Goal: Task Accomplishment & Management: Complete application form

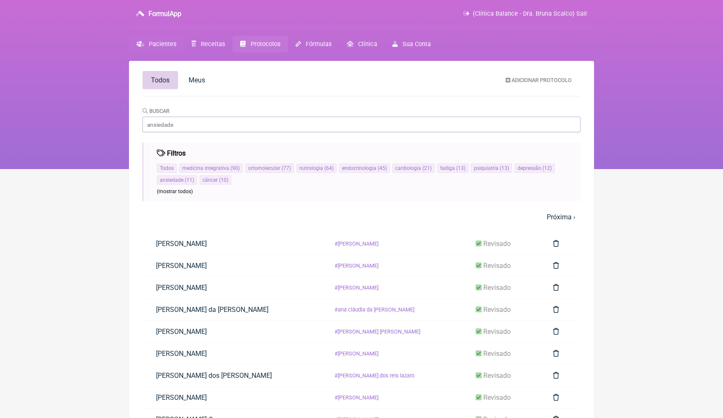
click at [169, 45] on span "Pacientes" at bounding box center [162, 44] width 27 height 7
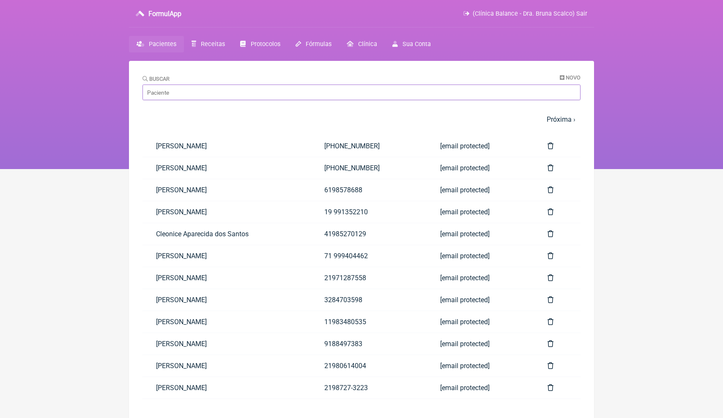
click at [189, 98] on input "Buscar" at bounding box center [362, 93] width 438 height 16
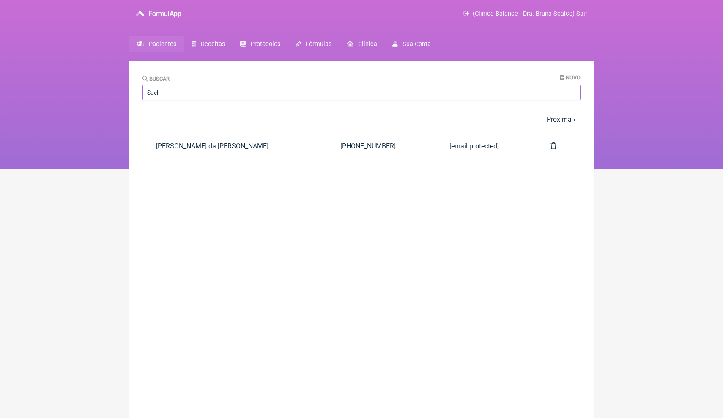
type input "Sueli"
drag, startPoint x: 189, startPoint y: 97, endPoint x: 242, endPoint y: 151, distance: 76.0
click at [242, 151] on link "[PERSON_NAME] da [PERSON_NAME]" at bounding box center [235, 146] width 184 height 22
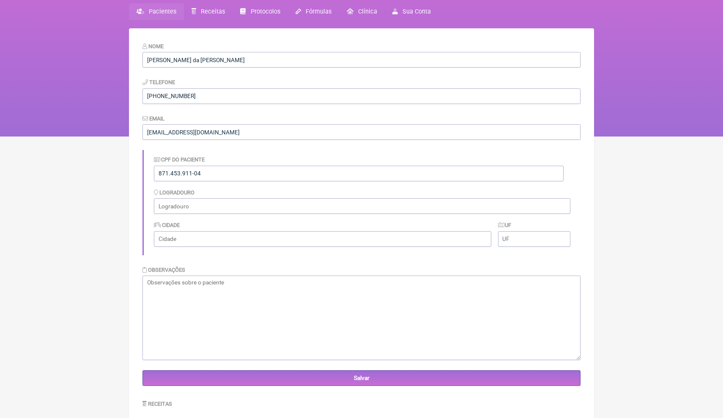
scroll to position [36, 0]
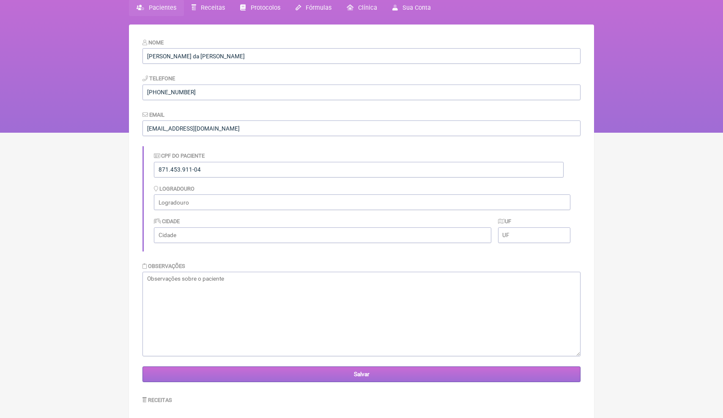
click at [315, 371] on input "Salvar" at bounding box center [362, 375] width 438 height 16
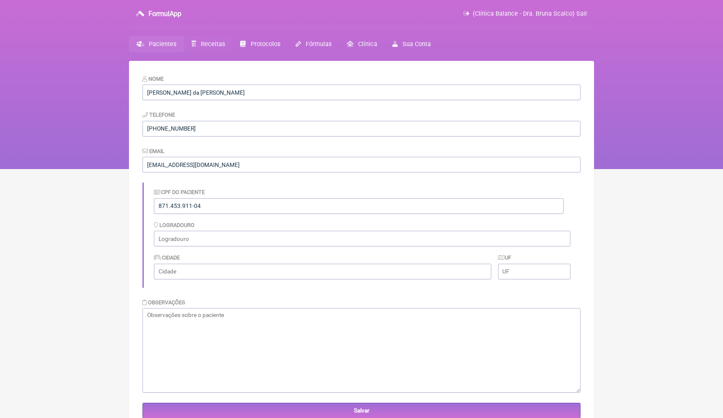
click at [208, 44] on span "Receitas" at bounding box center [213, 44] width 24 height 7
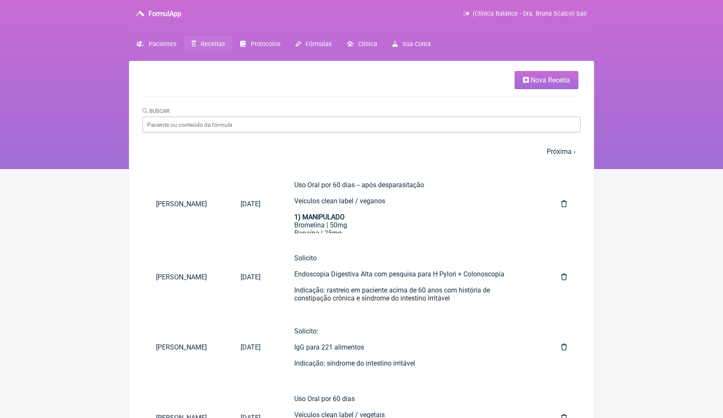
click at [533, 81] on span "Nova Receita" at bounding box center [550, 80] width 39 height 8
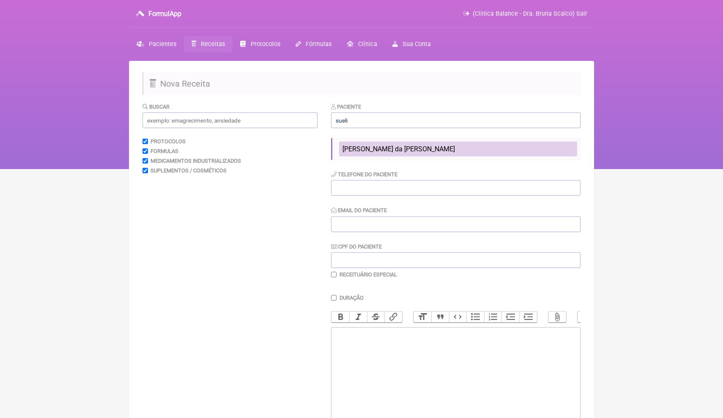
click at [429, 151] on span "Sueli Marques da Cruz Watanabe" at bounding box center [399, 149] width 112 height 8
type input "Sueli Marques da Cruz Watanabe"
type input "+81 90-9121-3870"
type input "suelimarqueswatanabe@gmail.com"
type input "871.453.911-04"
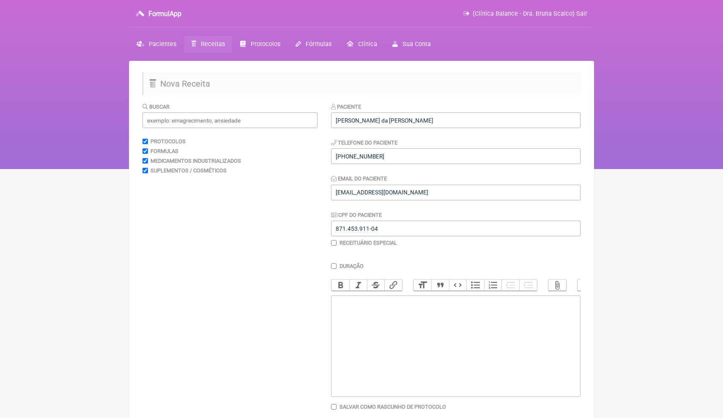
click at [358, 315] on trix-editor at bounding box center [456, 346] width 250 height 101
click at [163, 121] on input "text" at bounding box center [230, 120] width 175 height 16
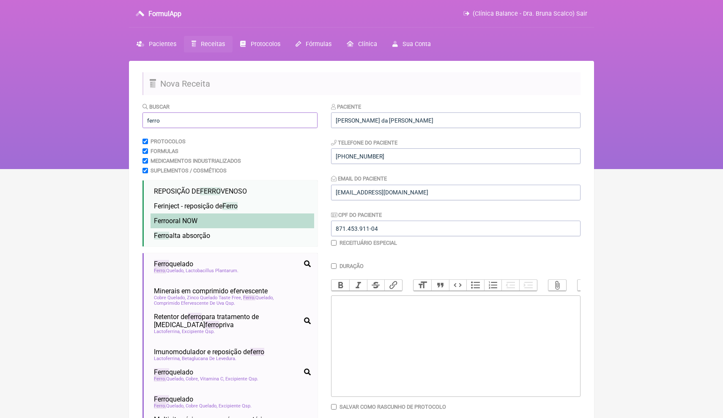
type input "ferro"
click at [267, 219] on li "Ferro oral NOW" at bounding box center [233, 221] width 164 height 15
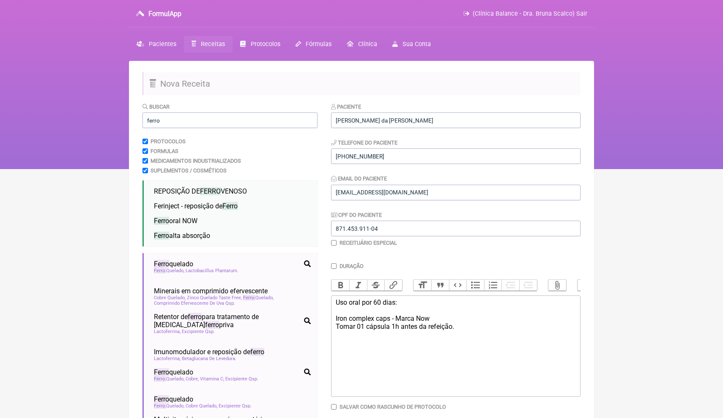
click at [336, 308] on div "Uso oral por 60 dias: Iron complex caps - Marca Now Tomar 01 cápsula 1h antes d…" at bounding box center [456, 319] width 240 height 40
click at [336, 303] on div "Uso oral por 60 dias: Iron complex caps - Marca Now Tomar 01 cápsula 1h antes d…" at bounding box center [456, 319] width 240 height 40
click at [411, 303] on div "1) Uso oral por 60 dias: Iron complex caps - Marca Now Tomar 01 cápsula 1h ante…" at bounding box center [456, 319] width 240 height 40
click at [408, 305] on div "1) Uso oral por 60 dias: Iron complex caps - Marca Now Tomar 01 cápsula 1h ante…" at bounding box center [456, 319] width 240 height 40
click at [408, 304] on div "1) Uso oral por 60 dias: Iron complex caps - Marca Now Tomar 01 cápsula 1h ante…" at bounding box center [456, 319] width 240 height 40
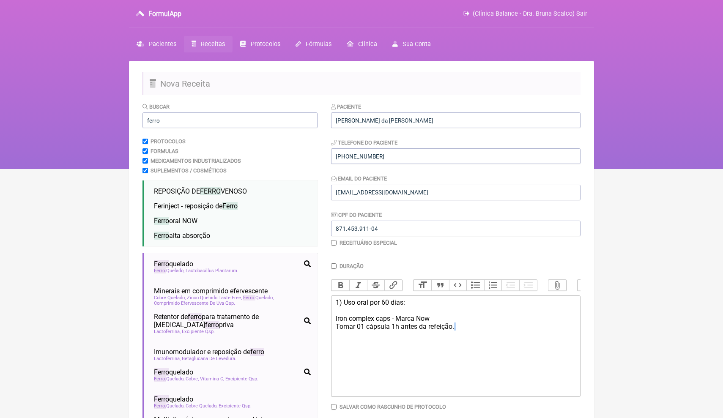
click at [462, 328] on div "1) Uso oral por 60 dias: Iron complex caps - Marca Now Tomar 01 cápsula 1h ante…" at bounding box center [456, 319] width 240 height 40
click at [462, 324] on div "1) Uso oral por 60 dias: Iron complex caps - Marca Now Tomar 01 cápsula 1h ante…" at bounding box center [456, 319] width 240 height 40
paste trix-editor "<div>1) Uso oral por 60 dias:<br><br>Iron complex caps - Marca Now<br>Tomar 01 …"
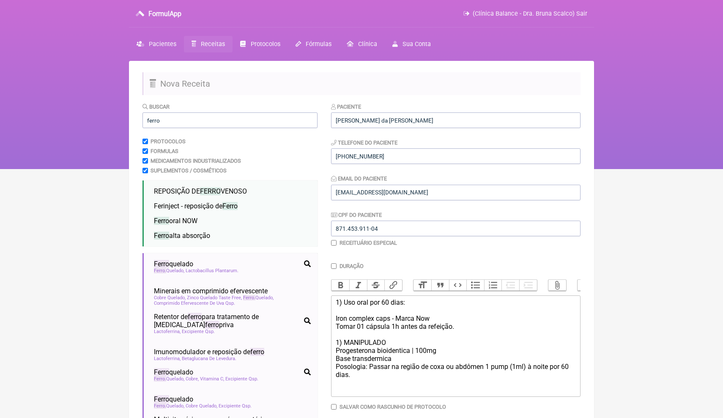
click at [410, 338] on div "1) Uso oral por 60 dias: Iron complex caps - Marca Now Tomar 01 cápsula 1h ante…" at bounding box center [456, 343] width 240 height 88
drag, startPoint x: 571, startPoint y: 363, endPoint x: 565, endPoint y: 363, distance: 5.9
click at [565, 363] on div "1) Uso oral por 60 dias: Iron complex caps - Marca Now Tomar 01 cápsula 1h ante…" at bounding box center [456, 347] width 240 height 96
click at [372, 374] on div "1) Uso oral por 60 dias: Iron complex caps - Marca Now Tomar 01 cápsula 1h ante…" at bounding box center [456, 347] width 240 height 96
click at [339, 341] on div "1) Uso oral por 60 dias: Iron complex caps - Marca Now Tomar 01 cápsula 1h ante…" at bounding box center [456, 347] width 240 height 96
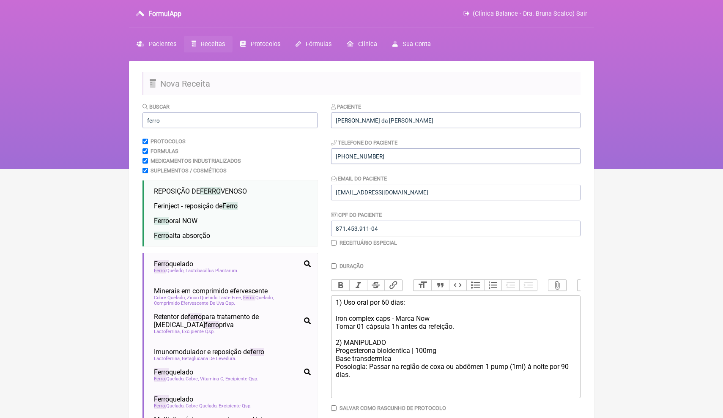
click at [378, 344] on div "1) Uso oral por 60 dias: Iron complex caps - Marca Now Tomar 01 cápsula 1h ante…" at bounding box center [456, 347] width 240 height 96
click at [348, 313] on div "1) Uso oral por 60 dias: Iron complex caps - Marca Now Tomar 01 cápsula 1h ante…" at bounding box center [456, 347] width 240 height 96
click at [331, 320] on trix-editor "1) Uso oral por 60 dias: Iron complex caps - Marca Now Tomar 01 cápsula 1h ante…" at bounding box center [456, 347] width 250 height 103
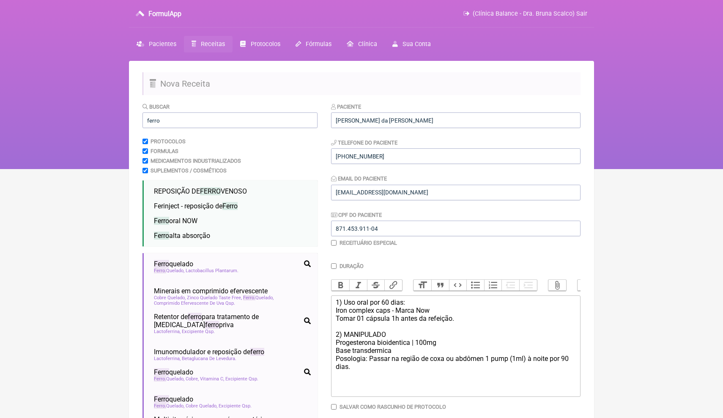
click at [462, 319] on div "1) Uso oral por 60 dias: Iron complex caps - Marca Now Tomar 01 cápsula 1h ante…" at bounding box center [456, 343] width 240 height 88
drag, startPoint x: 411, startPoint y: 302, endPoint x: 344, endPoint y: 300, distance: 66.8
click at [344, 300] on div "1) Uso oral por 60 dias: Iron complex caps - Marca Now Tomar 01 cápsula 1h ante…" at bounding box center [456, 343] width 240 height 88
click at [335, 310] on trix-editor "1) Iron complex caps - Marca Now Tomar 01 cápsula 1h antes da refeição. Uso ora…" at bounding box center [456, 346] width 250 height 101
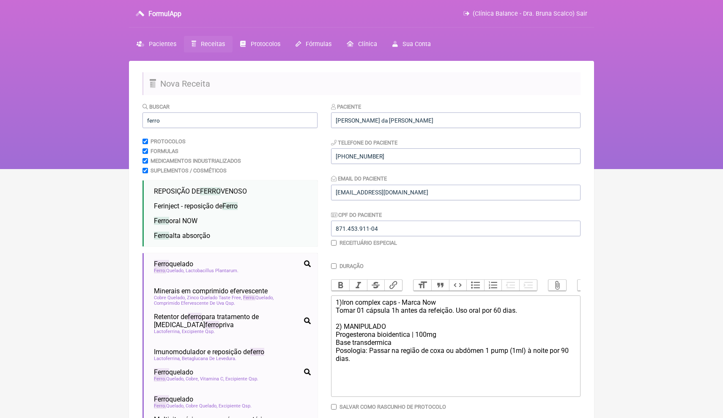
click at [384, 359] on div "1) Iron complex caps - Marca Now Tomar 01 cápsula 1h antes da refeição. Uso ora…" at bounding box center [456, 339] width 240 height 80
paste trix-editor "<div>1)Iron complex caps - Marca Now<br>Tomar 01 cápsula 1h antes da refeição. …"
click at [420, 380] on div "1)Iron complex caps - Marca Now Tomar 01 cápsula 1h antes da refeição. Uso oral…" at bounding box center [456, 375] width 240 height 153
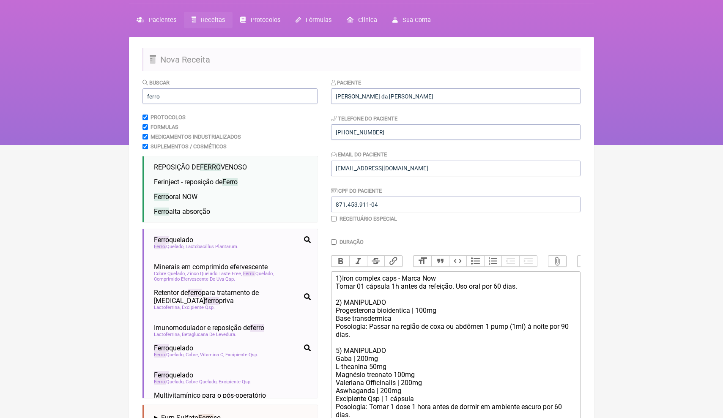
scroll to position [32, 0]
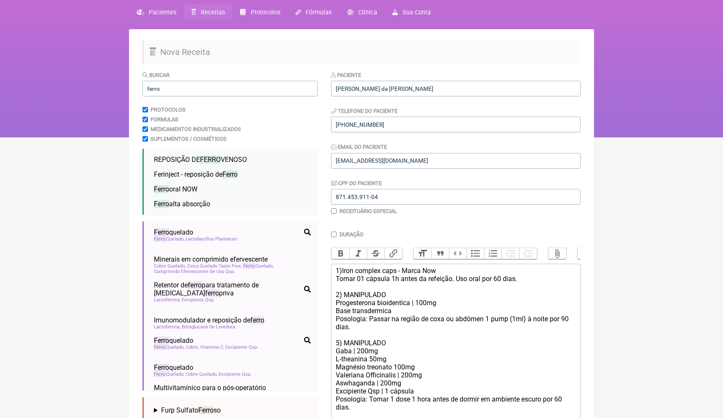
click at [539, 364] on div "1)Iron complex caps - Marca Now Tomar 01 cápsula 1h antes da refeição. Uso oral…" at bounding box center [456, 347] width 240 height 161
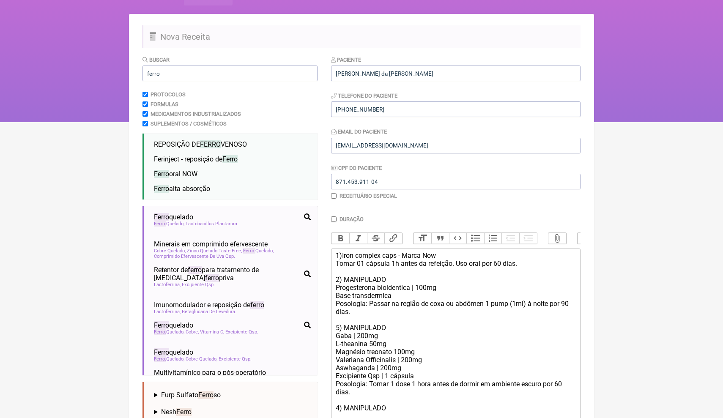
paste trix-editor "USO SUBLINGUAL:</div><div><br></div><div>&nbsp; &nbsp; &nbsp; &nbsp; &nbsp; &nb…"
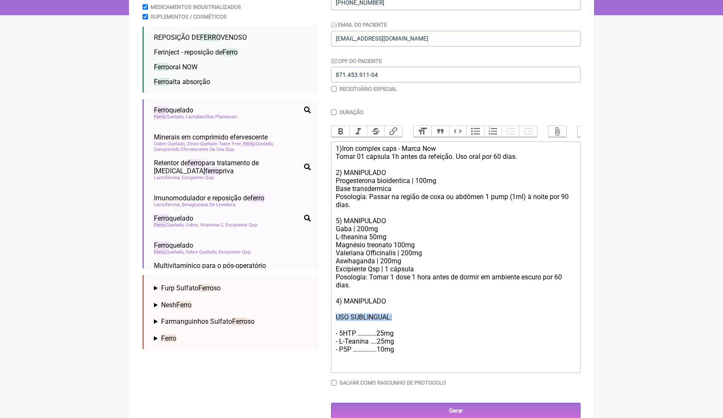
drag, startPoint x: 400, startPoint y: 308, endPoint x: 324, endPoint y: 305, distance: 76.6
click at [323, 307] on form "Buscar ferro Protocolos Formulas Medicamentos Industrializados Suplementos / Co…" at bounding box center [362, 183] width 438 height 470
click at [365, 329] on div "- 5HTP …………25mg" at bounding box center [456, 333] width 240 height 8
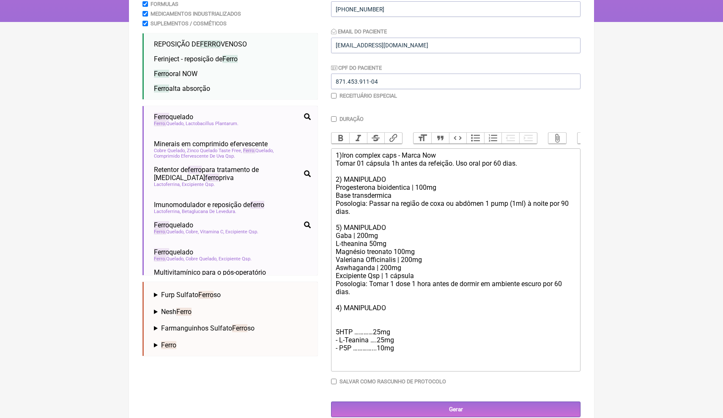
scroll to position [140, 0]
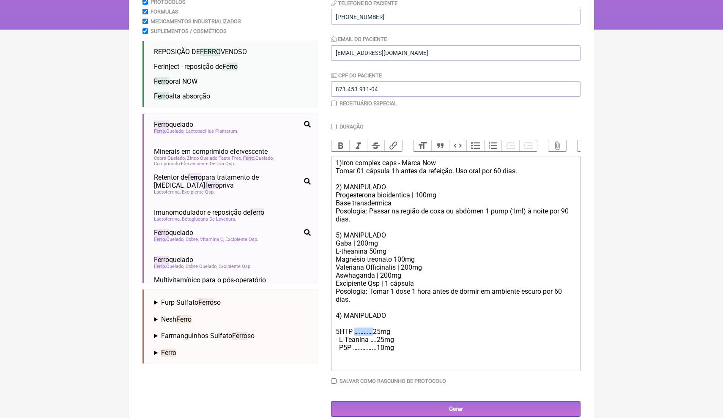
drag, startPoint x: 376, startPoint y: 322, endPoint x: 355, endPoint y: 323, distance: 21.2
click at [355, 323] on div "1)Iron complex caps - Marca Now Tomar 01 cápsula 1h antes da refeição. Uso oral…" at bounding box center [456, 247] width 240 height 177
click at [368, 336] on div "- L-Teanina ….25mg" at bounding box center [456, 340] width 240 height 8
click at [365, 336] on div "- L-Teanina ….25mg" at bounding box center [456, 340] width 240 height 8
drag, startPoint x: 375, startPoint y: 332, endPoint x: 369, endPoint y: 333, distance: 5.9
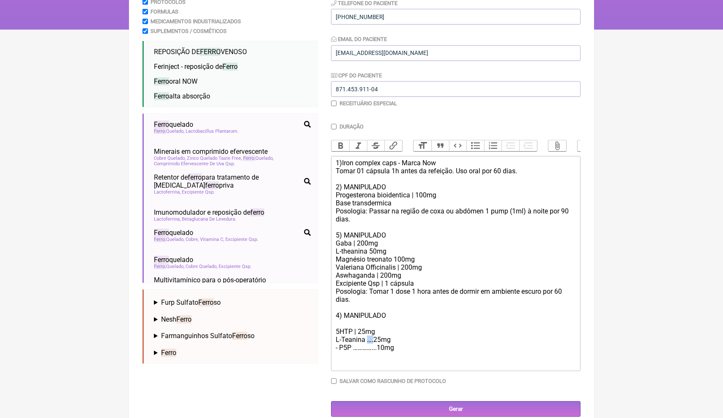
click at [368, 336] on div "L-Teanina ….25mg" at bounding box center [456, 340] width 240 height 8
drag, startPoint x: 378, startPoint y: 330, endPoint x: 372, endPoint y: 329, distance: 5.5
click at [372, 336] on div "L-Teanina | 25mg" at bounding box center [456, 340] width 240 height 8
drag, startPoint x: 367, startPoint y: 337, endPoint x: 327, endPoint y: 334, distance: 40.3
click at [327, 334] on form "Buscar ferro Protocolos Formulas Medicamentos Industrializados Suplementos / Co…" at bounding box center [362, 190] width 438 height 454
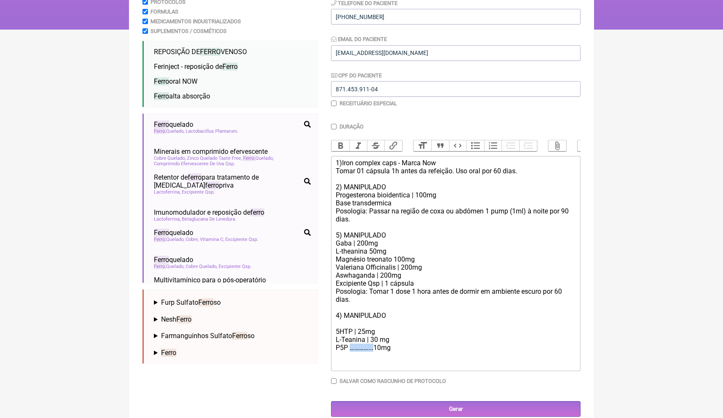
drag, startPoint x: 377, startPoint y: 339, endPoint x: 349, endPoint y: 340, distance: 27.5
click at [349, 344] on div "P5P …………...10mg" at bounding box center [456, 348] width 240 height 8
click at [394, 321] on div "1)Iron complex caps - Marca Now Tomar 01 cápsula 1h antes da refeição. Uso oral…" at bounding box center [456, 247] width 240 height 177
click at [393, 321] on div "1)Iron complex caps - Marca Now Tomar 01 cápsula 1h antes da refeição. Uso oral…" at bounding box center [456, 247] width 240 height 177
click at [386, 344] on div "P5P | 10mg" at bounding box center [456, 348] width 240 height 8
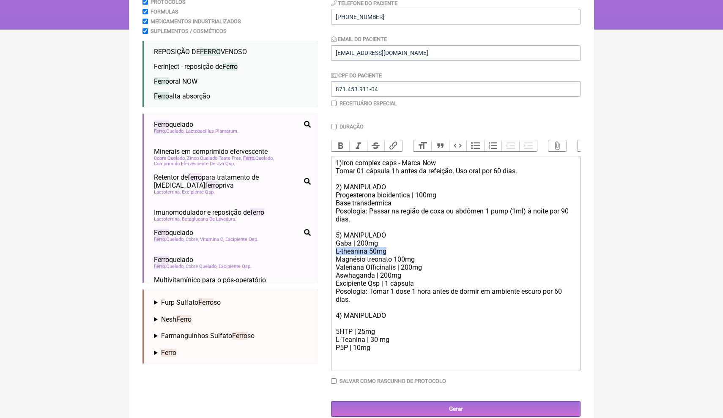
drag, startPoint x: 389, startPoint y: 246, endPoint x: 335, endPoint y: 246, distance: 53.3
click at [336, 246] on div "1)Iron complex caps - Marca Now Tomar 01 cápsula 1h antes da refeição. Uso oral…" at bounding box center [456, 247] width 240 height 177
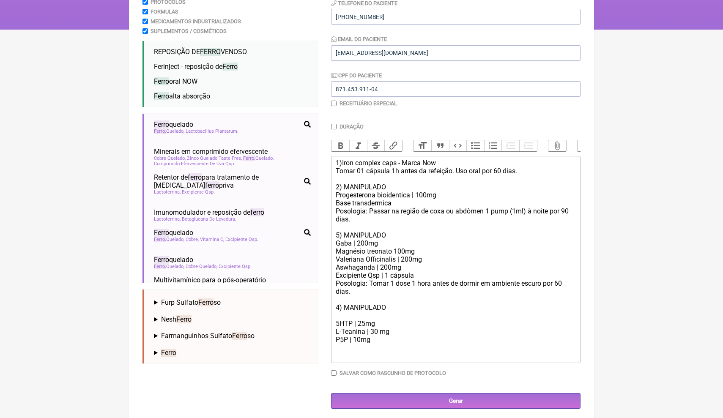
scroll to position [132, 0]
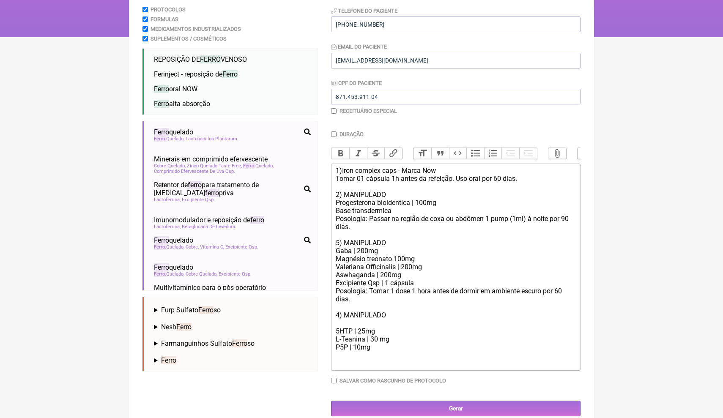
click at [411, 244] on div "1)Iron complex caps - Marca Now Tomar 01 cápsula 1h antes da refeição. Uso oral…" at bounding box center [456, 251] width 240 height 169
drag, startPoint x: 407, startPoint y: 255, endPoint x: 396, endPoint y: 254, distance: 10.6
click at [396, 254] on div "1)Iron complex caps - Marca Now Tomar 01 cápsula 1h antes da refeição. Uso oral…" at bounding box center [456, 251] width 240 height 169
click at [380, 261] on div "1)Iron complex caps - Marca Now Tomar 01 cápsula 1h antes da refeição. Uso oral…" at bounding box center [456, 251] width 240 height 169
click at [394, 260] on div "1)Iron complex caps - Marca Now Tomar 01 cápsula 1h antes da refeição. Uso oral…" at bounding box center [456, 251] width 240 height 169
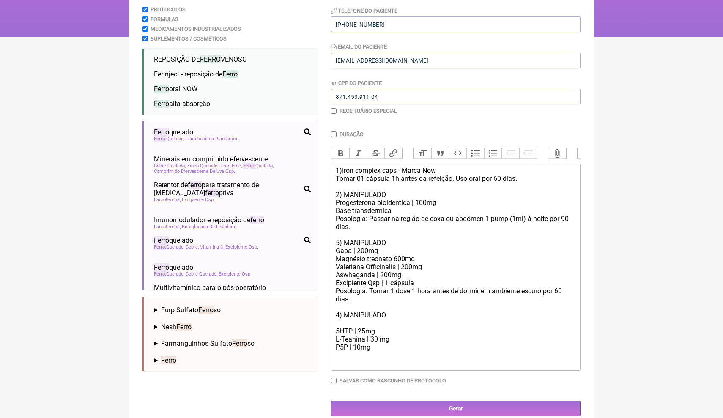
click at [365, 273] on div "1)Iron complex caps - Marca Now Tomar 01 cápsula 1h antes da refeição. Uso oral…" at bounding box center [456, 251] width 240 height 169
click at [383, 281] on div "1)Iron complex caps - Marca Now Tomar 01 cápsula 1h antes da refeição. Uso oral…" at bounding box center [456, 251] width 240 height 169
click at [403, 285] on div "1)Iron complex caps - Marca Now Tomar 01 cápsula 1h antes da refeição. Uso oral…" at bounding box center [456, 251] width 240 height 169
drag, startPoint x: 543, startPoint y: 284, endPoint x: 483, endPoint y: 284, distance: 60.1
click at [483, 284] on div "1)Iron complex caps - Marca Now Tomar 01 cápsula 1h antes da refeição. Uso oral…" at bounding box center [456, 251] width 240 height 169
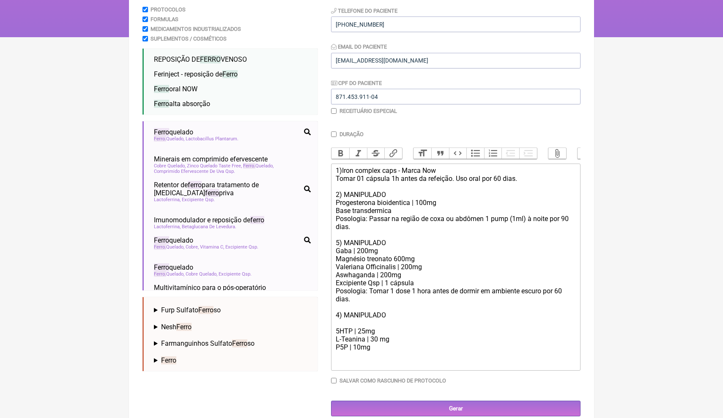
scroll to position [124, 0]
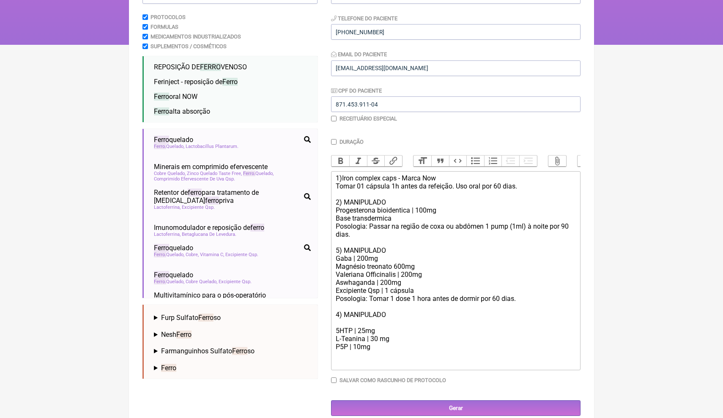
click at [376, 343] on div "P5P | 10mg" at bounding box center [456, 347] width 240 height 8
drag, startPoint x: 527, startPoint y: 295, endPoint x: 336, endPoint y: 293, distance: 190.7
click at [336, 293] on div "1)Iron complex caps - Marca Now Tomar 01 cápsula 1h antes da refeição. Uso oral…" at bounding box center [456, 254] width 240 height 161
copy div "Posologia: Tomar 1 dose 1 hora antes de dormir por 60 dias."
click at [357, 351] on div at bounding box center [456, 359] width 240 height 16
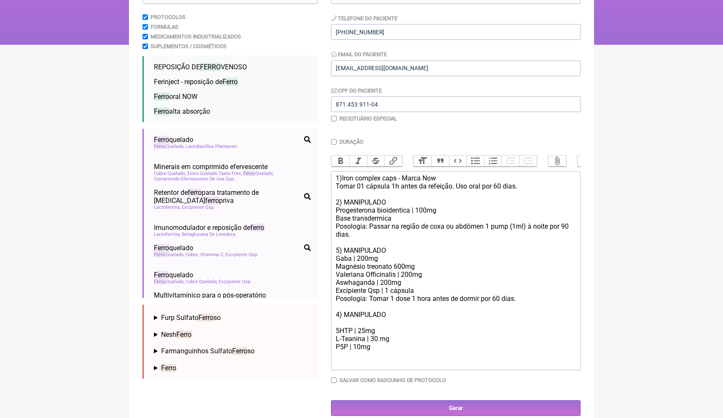
paste trix-editor "Posologia: Tomar 1 dose 1 hora antes de dormir por 60 dias."
drag, startPoint x: 431, startPoint y: 269, endPoint x: 336, endPoint y: 270, distance: 94.3
click at [336, 270] on div "1)Iron complex caps - Marca Now Tomar 01 cápsula 1h antes da refeição. Uso oral…" at bounding box center [456, 254] width 240 height 161
paste trix-editor "<div>1)Iron complex caps - Marca Now<br>Tomar 01 cápsula 1h antes da refeição. …"
drag, startPoint x: 426, startPoint y: 269, endPoint x: 387, endPoint y: 266, distance: 39.1
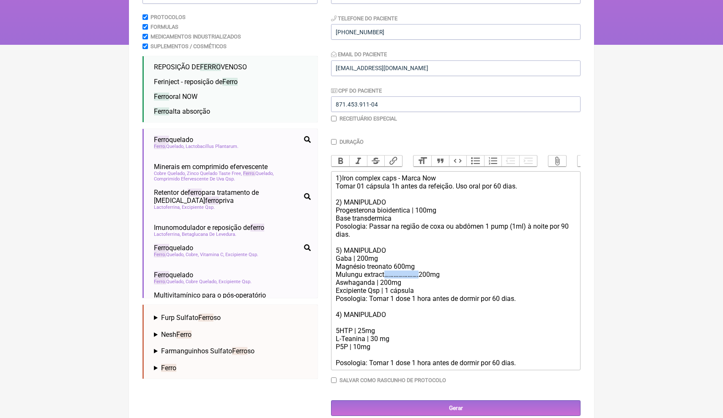
click at [387, 266] on div "1)Iron complex caps - Marca Now Tomar 01 cápsula 1h antes da refeição. Uso oral…" at bounding box center [456, 254] width 240 height 161
click at [394, 260] on div "1)Iron complex caps - Marca Now Tomar 01 cápsula 1h antes da refeição. Uso oral…" at bounding box center [456, 254] width 240 height 161
click at [376, 296] on div "1)Iron complex caps - Marca Now Tomar 01 cápsula 1h antes da refeição. Uso oral…" at bounding box center [456, 254] width 240 height 161
click at [390, 324] on div "1)Iron complex caps - Marca Now Tomar 01 cápsula 1h antes da refeição. Uso oral…" at bounding box center [456, 254] width 240 height 161
click at [339, 315] on div "1)Iron complex caps - Marca Now Tomar 01 cápsula 1h antes da refeição. Uso oral…" at bounding box center [456, 254] width 240 height 161
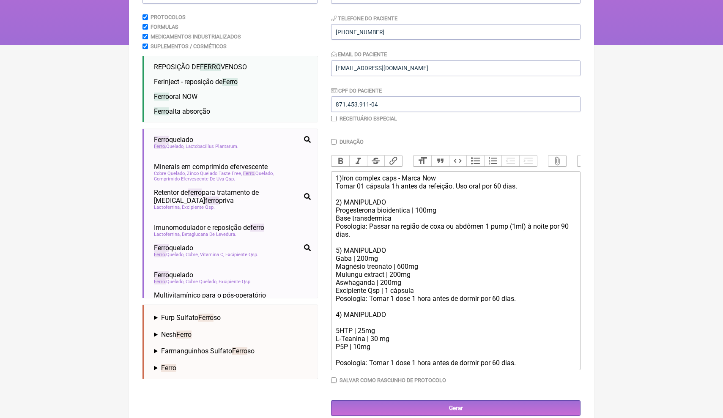
scroll to position [117, 0]
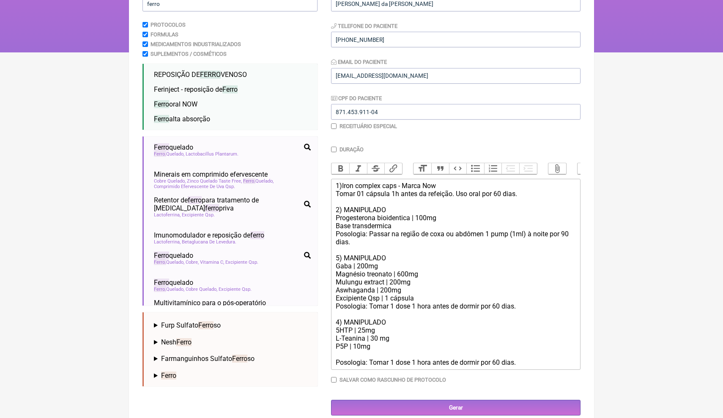
click at [444, 317] on div "1)Iron complex caps - Marca Now Tomar 01 cápsula 1h antes da refeição. Uso oral…" at bounding box center [456, 258] width 240 height 153
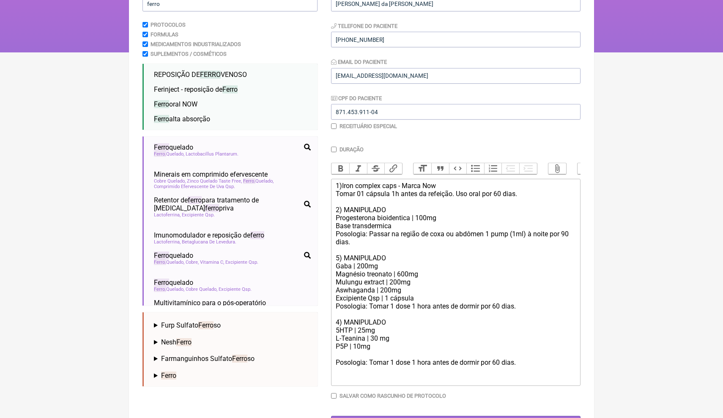
type trix-editor "<div>1)Iron complex caps - Marca Now<br>Tomar 01 cápsula 1h antes da refeição. …"
click at [184, 11] on input "ferro" at bounding box center [230, 4] width 175 height 16
drag, startPoint x: 183, startPoint y: 11, endPoint x: 140, endPoint y: 4, distance: 42.8
click at [140, 4] on main "Nova Receita Buscar ferro Protocolos Formulas Medicamentos Industrializados Sup…" at bounding box center [361, 194] width 465 height 501
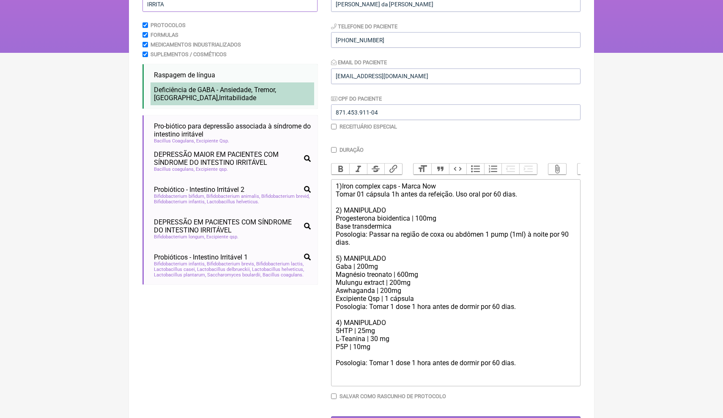
type input "IRRITA"
click at [190, 90] on span "Deficiência de GABA - Ansiedade, Tremor, Insônia, Irrita bilidade" at bounding box center [215, 94] width 122 height 16
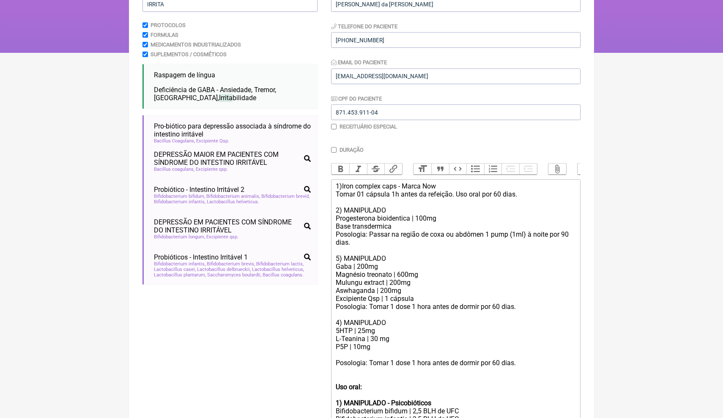
click at [466, 358] on div "Posologia: Tomar 1 dose 1 hora antes de dormir por 60 dias." at bounding box center [456, 367] width 240 height 32
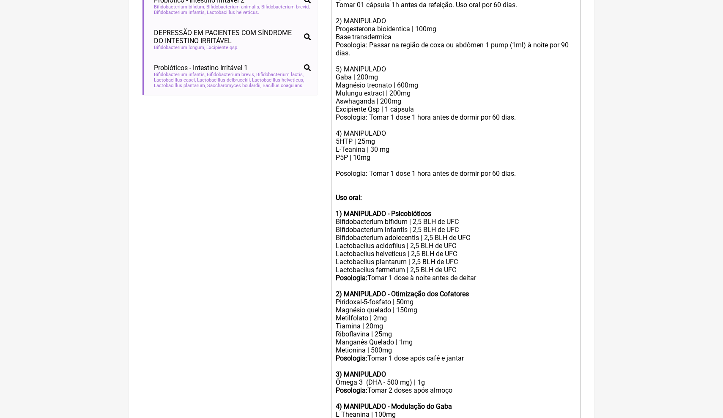
scroll to position [313, 0]
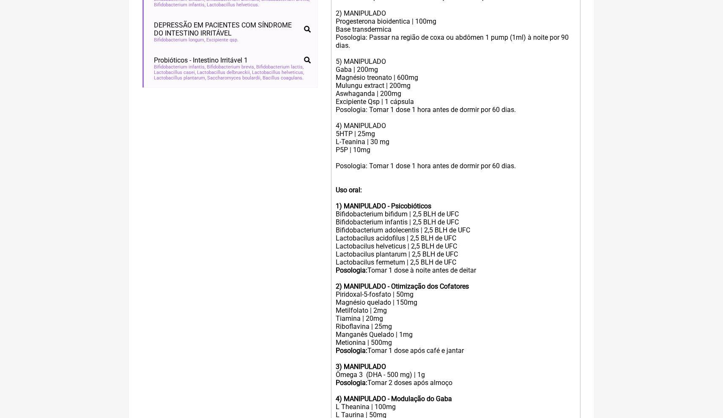
click at [571, 274] on div at bounding box center [456, 278] width 240 height 8
click at [554, 291] on div "Piridoxal-5-fosfato | 50mg Magnésio quelado | 150mg Metilfolato | 2mg Tiamina |…" at bounding box center [456, 319] width 240 height 56
click at [384, 64] on div "1)Iron complex caps - Marca Now Tomar 01 cápsula 1h antes da refeição. Uso oral…" at bounding box center [456, 61] width 240 height 153
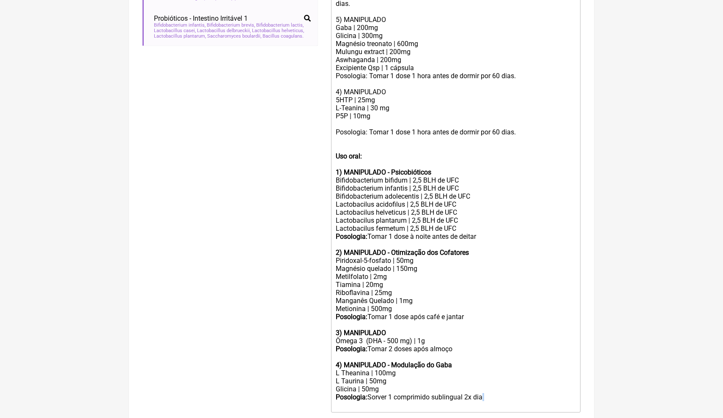
click at [491, 414] on div "Paciente Sueli Marques da Cruz Watanabe Telefone do Paciente +81 90-9121-3870 E…" at bounding box center [456, 102] width 250 height 711
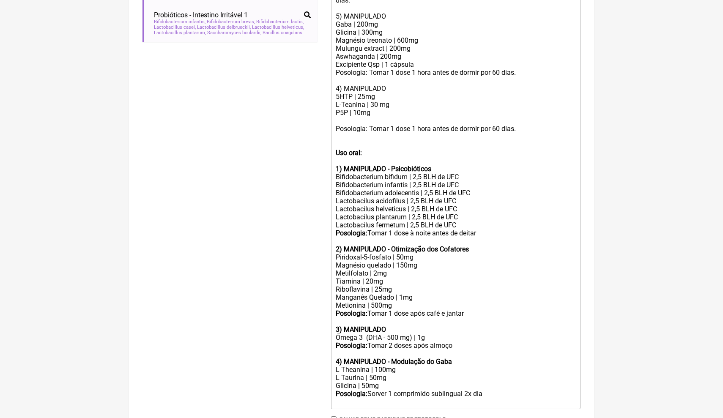
click at [494, 372] on div "L Theanina | 100mg L Taurina | 50mg Glicina | 50mg Posologia: Sorver 1 comprimi…" at bounding box center [456, 386] width 240 height 40
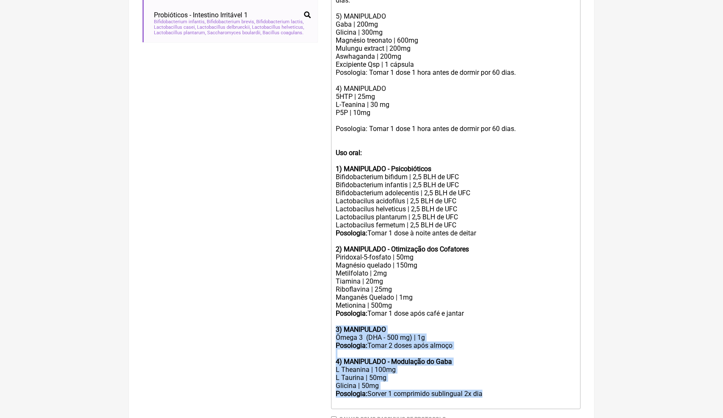
drag, startPoint x: 496, startPoint y: 371, endPoint x: 333, endPoint y: 310, distance: 174.1
click at [333, 310] on trix-editor "1)Iron complex caps - Marca Now Tomar 01 cápsula 1h antes da refeição. Uso oral…" at bounding box center [456, 173] width 250 height 472
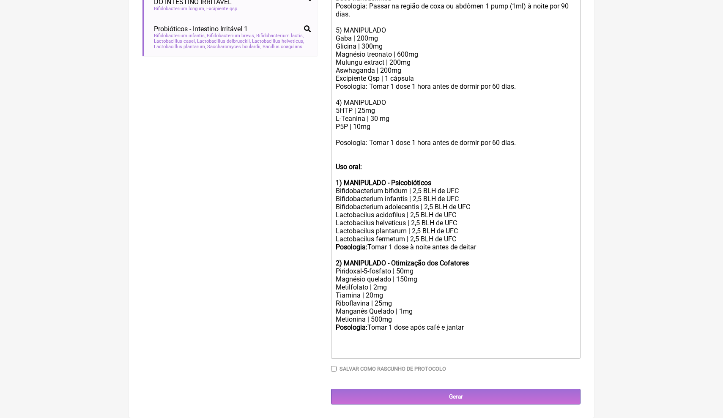
scroll to position [322, 0]
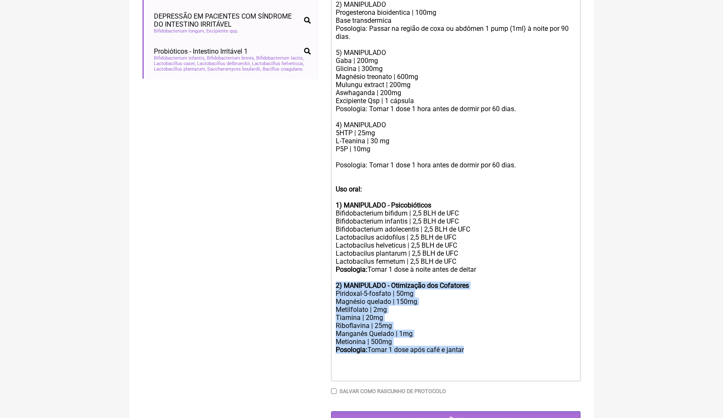
drag, startPoint x: 477, startPoint y: 335, endPoint x: 333, endPoint y: 269, distance: 158.8
click at [333, 268] on trix-editor "1)Iron complex caps - Marca Now Tomar 01 cápsula 1h antes da refeição. Uso oral…" at bounding box center [456, 177] width 250 height 408
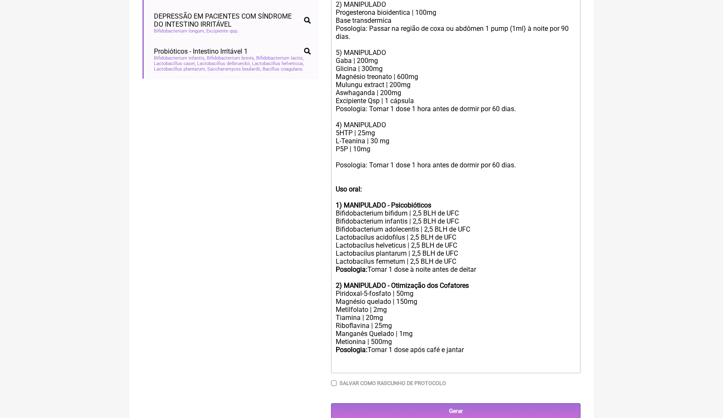
scroll to position [315, 0]
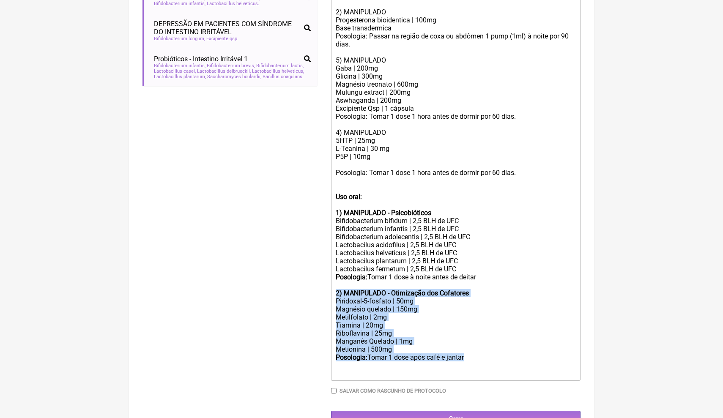
drag, startPoint x: 478, startPoint y: 338, endPoint x: 329, endPoint y: 279, distance: 159.7
click at [329, 280] on form "Buscar IRRITA Protocolos Formulas Medicamentos Industrializados Suplementos / C…" at bounding box center [362, 107] width 438 height 639
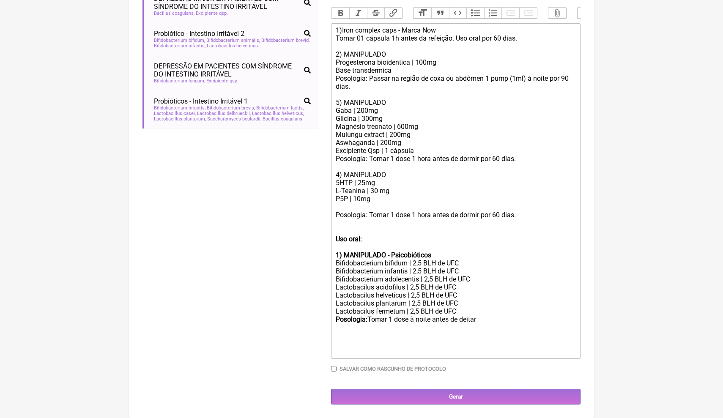
scroll to position [254, 0]
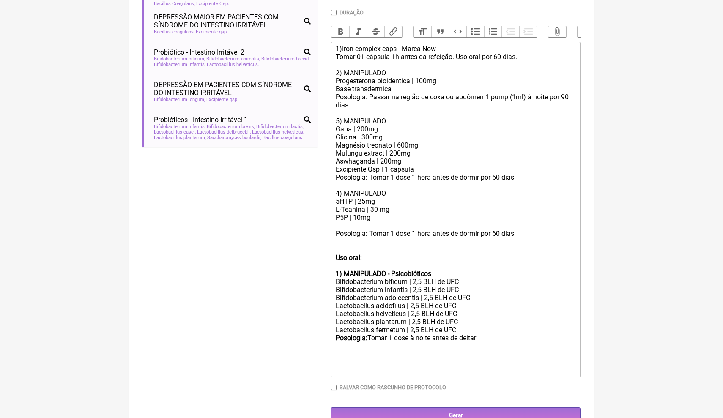
click at [344, 222] on div "Posologia: Tomar 1 dose 1 hora antes de dormir por 60 dias." at bounding box center [456, 238] width 240 height 32
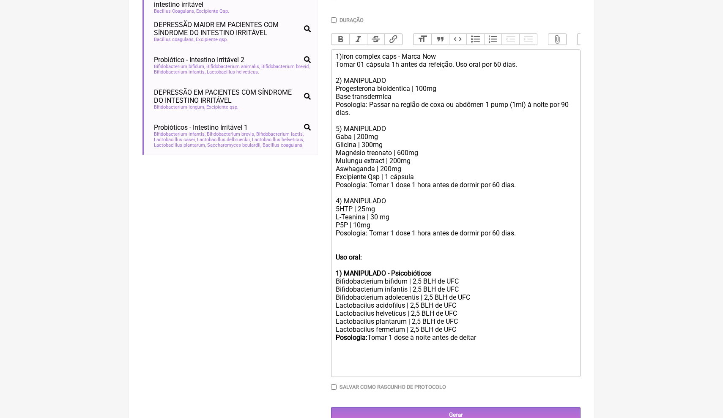
click at [410, 229] on div "Posologia: Tomar 1 dose 1 hora antes de dormir por 60 dias." at bounding box center [456, 241] width 240 height 24
click at [375, 221] on div "P5P | 10mg" at bounding box center [456, 225] width 240 height 8
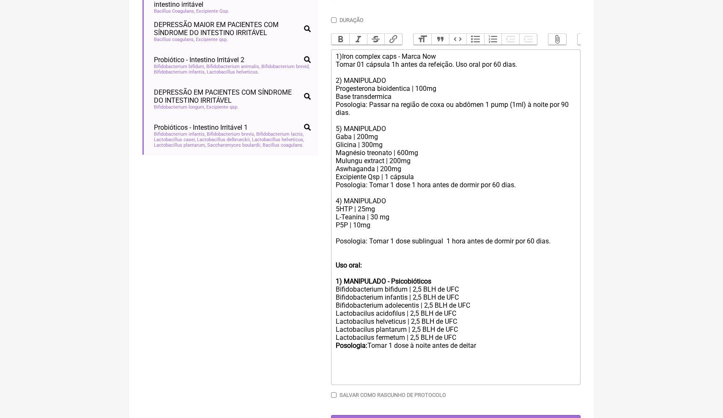
paste trix-editor "Excipiente DiluTAB*OD SL qsp…100mg"
click at [574, 192] on div "1)Iron complex caps - Marca Now Tomar 01 cápsula 1h antes da refeição. Uso oral…" at bounding box center [456, 132] width 240 height 161
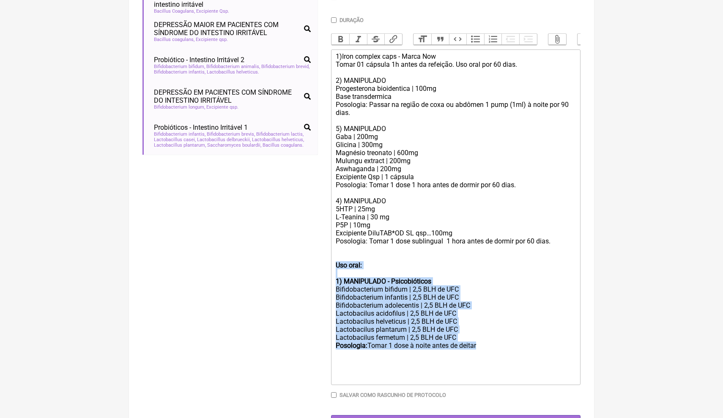
drag, startPoint x: 484, startPoint y: 327, endPoint x: 323, endPoint y: 257, distance: 176.3
click at [323, 256] on form "Buscar IRRITA Protocolos Formulas Medicamentos Industrializados Suplementos / C…" at bounding box center [362, 143] width 438 height 575
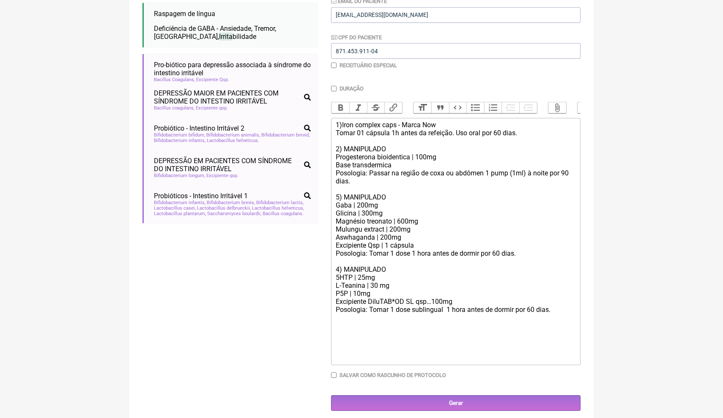
scroll to position [170, 0]
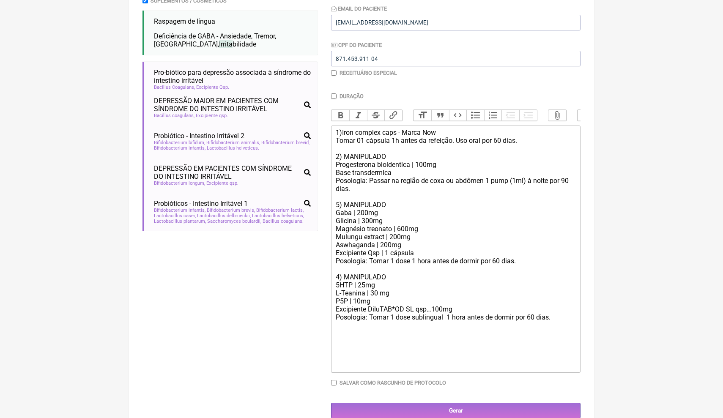
type trix-editor "<div>1)Iron complex caps - Marca Now<br>Tomar 01 cápsula 1h antes da refeição. …"
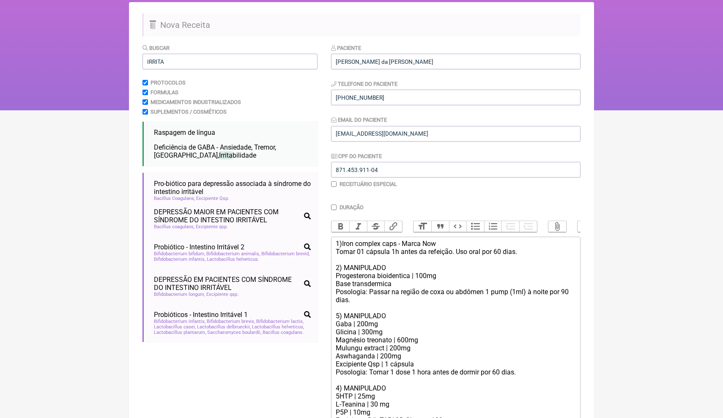
scroll to position [66, 0]
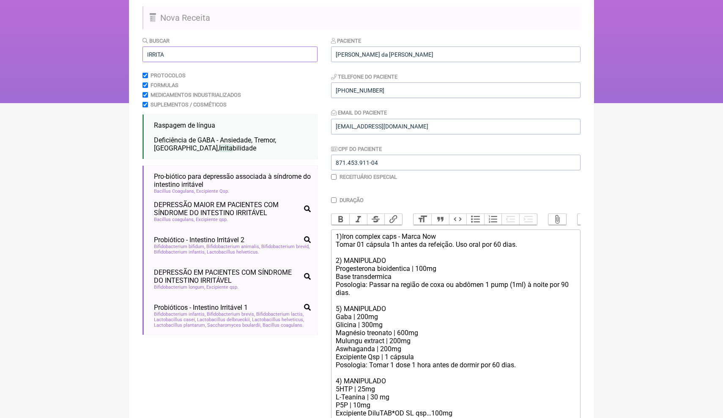
drag, startPoint x: 184, startPoint y: 54, endPoint x: 145, endPoint y: 55, distance: 38.5
click at [145, 55] on input "IRRITA" at bounding box center [230, 55] width 175 height 16
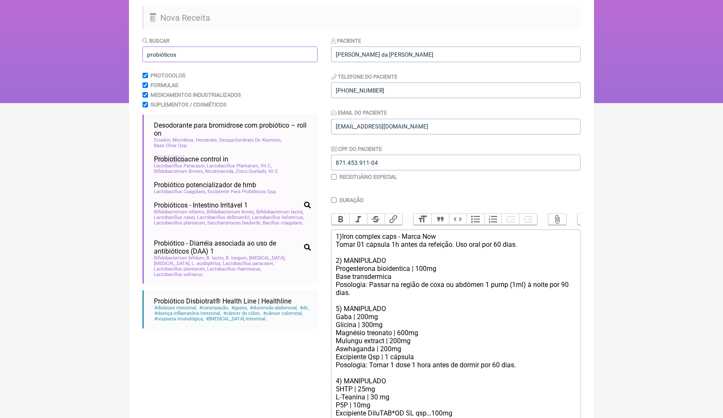
type input "probióticos"
drag, startPoint x: 145, startPoint y: 55, endPoint x: 192, endPoint y: 360, distance: 308.8
click at [192, 360] on div "Buscar probióticos Protocolos Formulas Medicamentos Industrializados Suplemento…" at bounding box center [230, 279] width 175 height 486
click at [612, 103] on html "FormulApp (Clínica Balance - Dra. Bruna Scalco) Sair Pacientes Receitas Protoco…" at bounding box center [361, 18] width 723 height 169
click at [337, 302] on div "1)Iron complex caps - Marca Now Tomar 01 cápsula 1h antes da refeição. Uso oral…" at bounding box center [456, 313] width 240 height 161
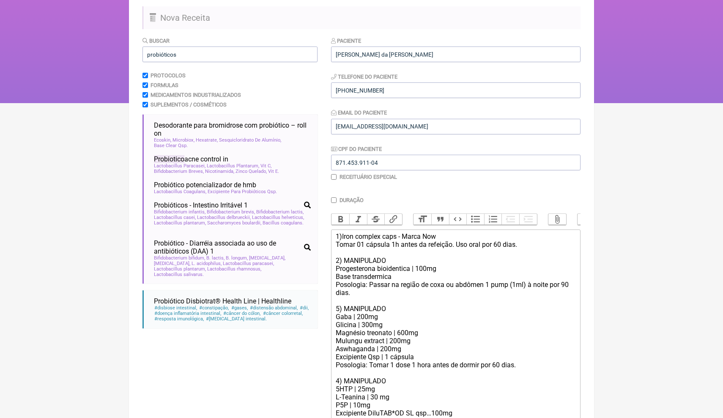
click at [339, 303] on div "1)Iron complex caps - Marca Now Tomar 01 cápsula 1h antes da refeição. Uso oral…" at bounding box center [456, 313] width 240 height 161
click at [428, 336] on div "1)Iron complex caps - Marca Now Tomar 01 cápsula 1h antes da refeição. Uso oral…" at bounding box center [456, 313] width 240 height 161
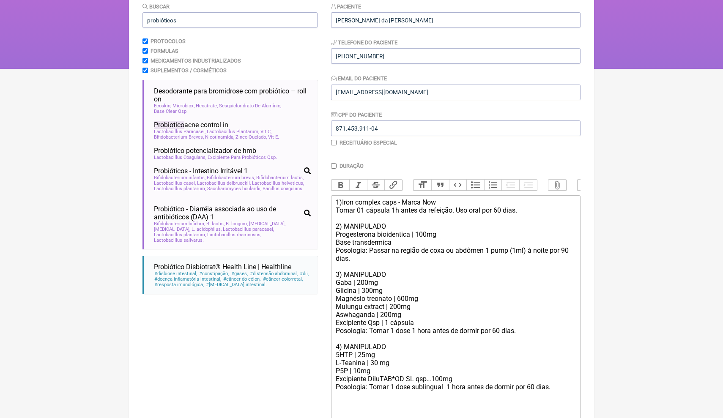
scroll to position [108, 0]
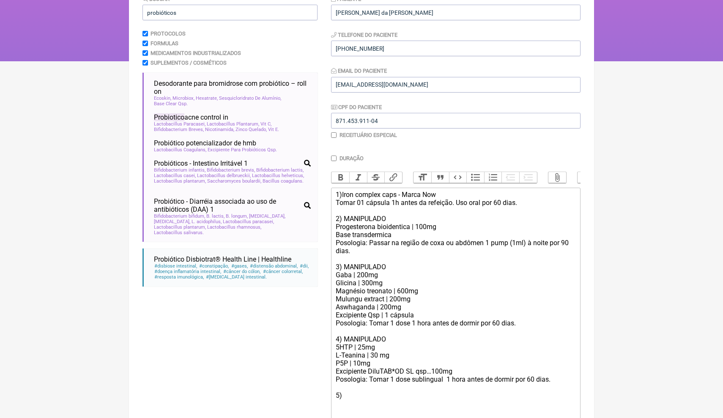
paste trix-editor "3) MANIPULADO<br>Protease | 50mg<br>Amilase | 40mg<br>Lipase | 40mg<br>Pancreat…"
click at [340, 261] on div "1)Iron complex caps - Marca Now Tomar 01 cápsula 1h antes da refeição. Uso oral…" at bounding box center [456, 271] width 240 height 161
drag, startPoint x: 351, startPoint y: 386, endPoint x: 344, endPoint y: 384, distance: 7.5
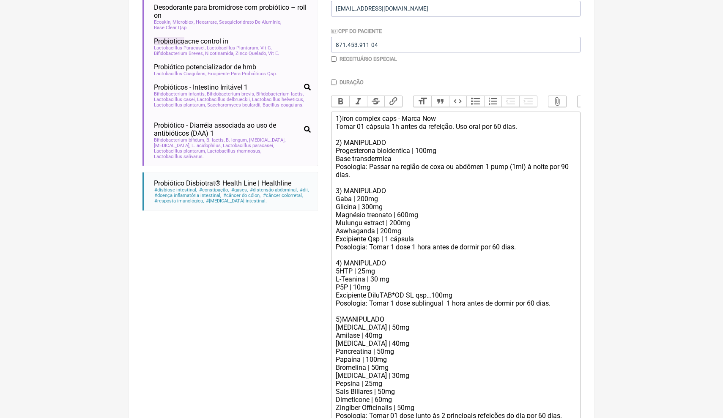
scroll to position [192, 0]
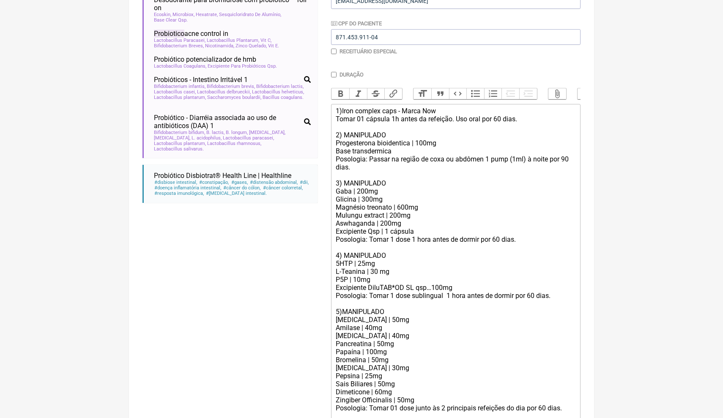
click at [390, 302] on div "Posologia: Tomar 1 dose sublingual 1 hora antes de dormir por 60 dias. 5)MANIPU…" at bounding box center [456, 352] width 240 height 121
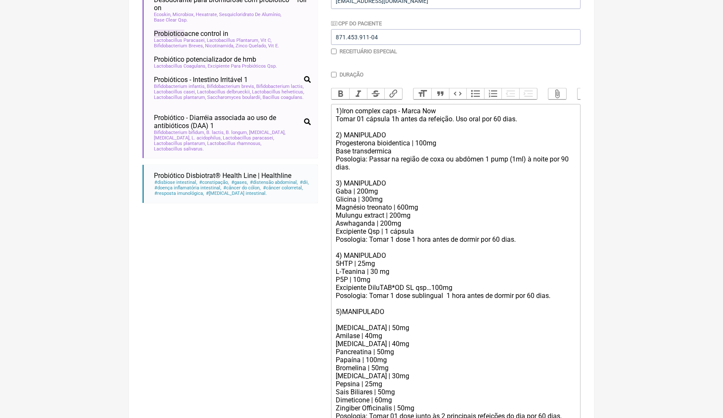
click at [398, 354] on div "Posologia: Tomar 1 dose sublingual 1 hora antes de dormir por 60 dias. 5)MANIPU…" at bounding box center [456, 356] width 240 height 129
click at [349, 307] on div "Posologia: Tomar 1 dose sublingual 1 hora antes de dormir por 60 dias. 5)MANIPU…" at bounding box center [456, 356] width 240 height 129
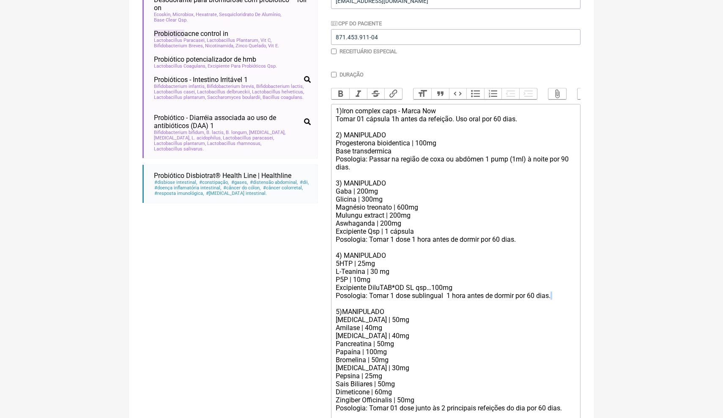
click at [562, 292] on div "Posologia: Tomar 1 dose sublingual 1 hora antes de dormir por 60 dias. 5)MANIPU…" at bounding box center [456, 352] width 240 height 121
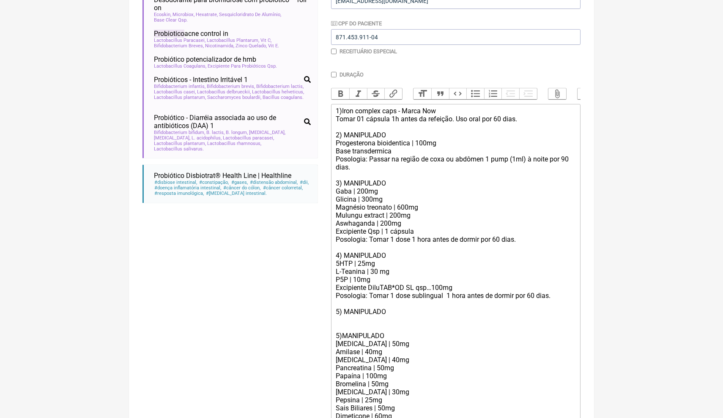
paste trix-editor "<div>1)Iron complex caps - Marca Now<br>Tomar 01 cápsula 1h antes da refeição. …"
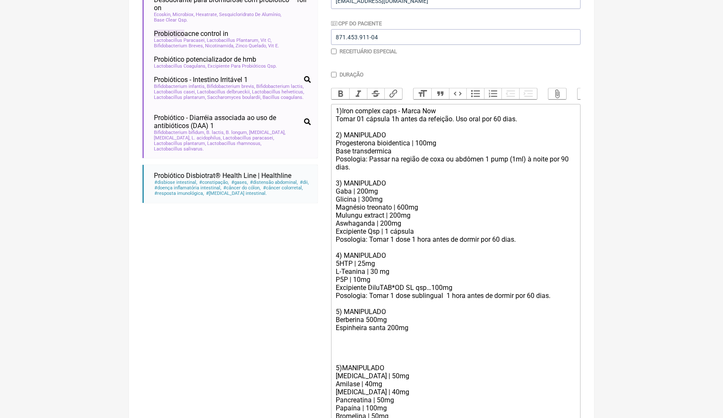
click at [366, 311] on div "Posologia: Tomar 1 dose sublingual 1 hora antes de dormir por 60 dias. 5) MANIP…" at bounding box center [456, 308] width 240 height 32
click at [388, 324] on div "Espinheira santa 200mg" at bounding box center [456, 328] width 240 height 8
click at [467, 268] on div "L-Teanina | 30 mg" at bounding box center [456, 272] width 240 height 8
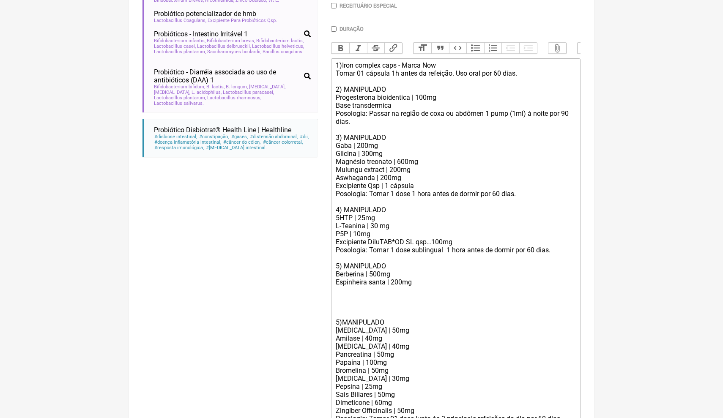
scroll to position [252, 0]
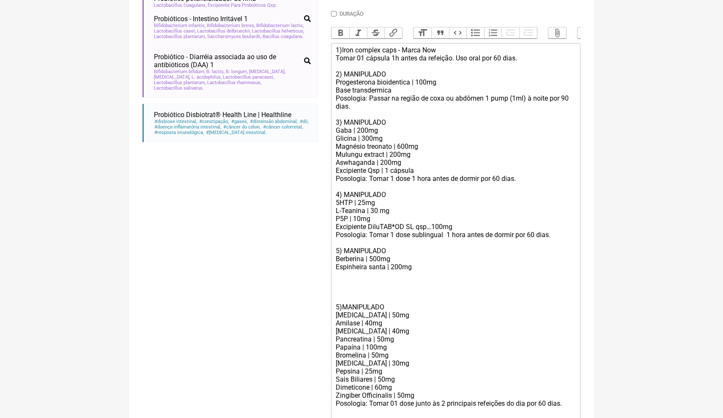
click at [570, 386] on div "5)MANIPULADO Protease | 50mg Amilase | 40mg Lipase | 40mg Pancreatina | 50mg Pa…" at bounding box center [456, 347] width 240 height 121
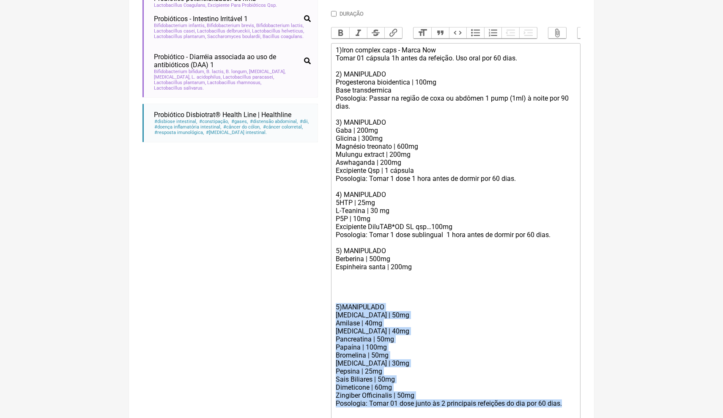
drag, startPoint x: 570, startPoint y: 388, endPoint x: 333, endPoint y: 297, distance: 253.8
click at [333, 296] on trix-editor "1)Iron complex caps - Marca Now Tomar 01 cápsula 1h antes da refeição. Uso oral…" at bounding box center [456, 243] width 250 height 400
drag, startPoint x: 335, startPoint y: 290, endPoint x: 501, endPoint y: 375, distance: 186.5
click at [501, 377] on trix-editor "1)Iron complex caps - Marca Now Tomar 01 cápsula 1h antes da refeição. Uso oral…" at bounding box center [456, 239] width 250 height 392
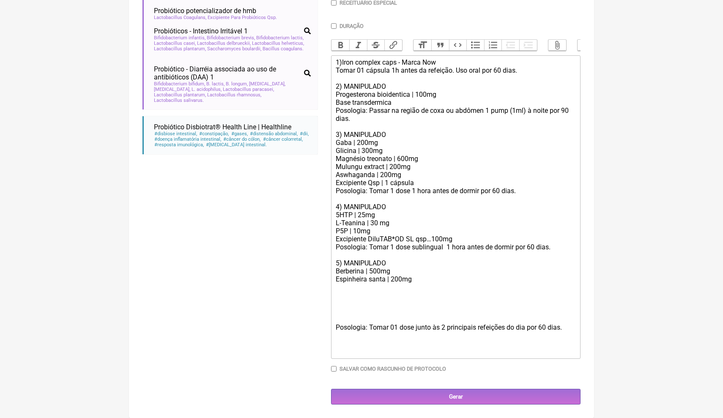
scroll to position [223, 0]
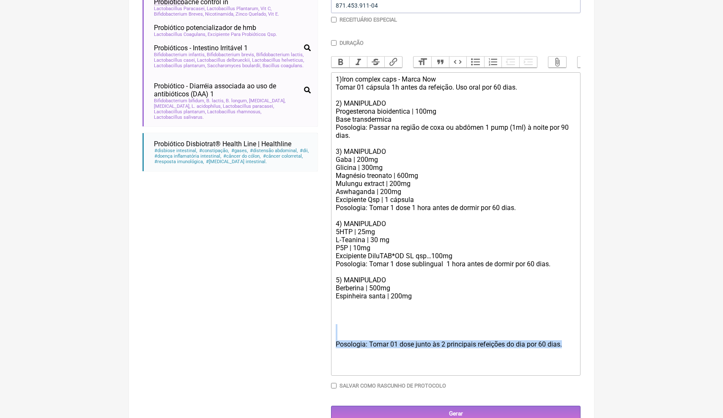
drag, startPoint x: 568, startPoint y: 331, endPoint x: 365, endPoint y: 320, distance: 202.9
click at [365, 321] on div "Posologia: Tomar 01 dose junto às 2 principais refeições do dia por 60 dias." at bounding box center [456, 332] width 240 height 32
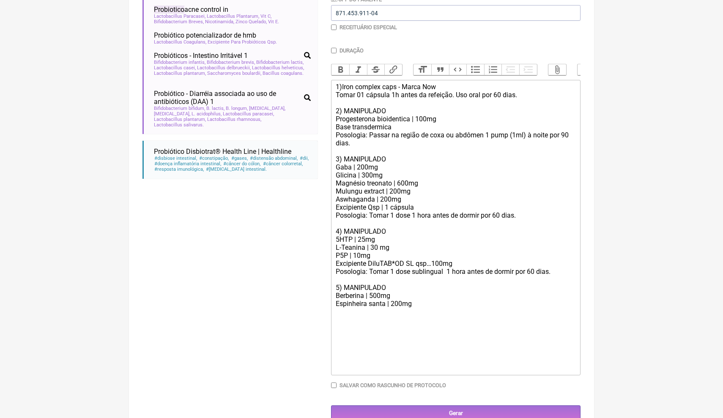
scroll to position [208, 0]
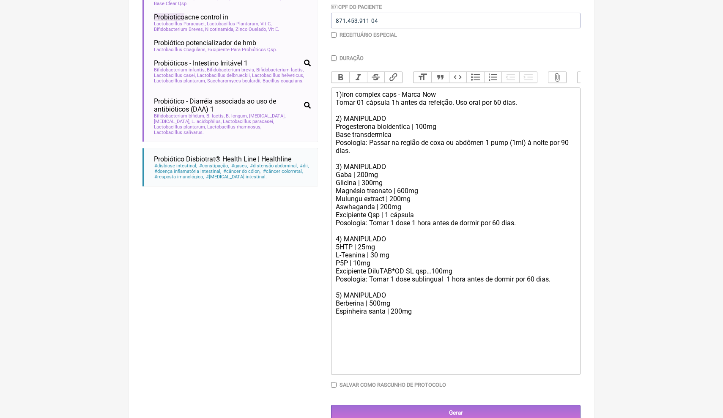
click at [355, 315] on div at bounding box center [456, 323] width 240 height 16
drag, startPoint x: 557, startPoint y: 268, endPoint x: 327, endPoint y: 271, distance: 230.5
click at [327, 271] on form "Buscar probióticos Protocolos Formulas Medicamentos Industrializados Suplemento…" at bounding box center [362, 157] width 438 height 527
copy div "Posologia: Tomar 1 dose sublingual 1 hora antes de dormir por 60 dias."
click at [347, 332] on div at bounding box center [456, 340] width 240 height 16
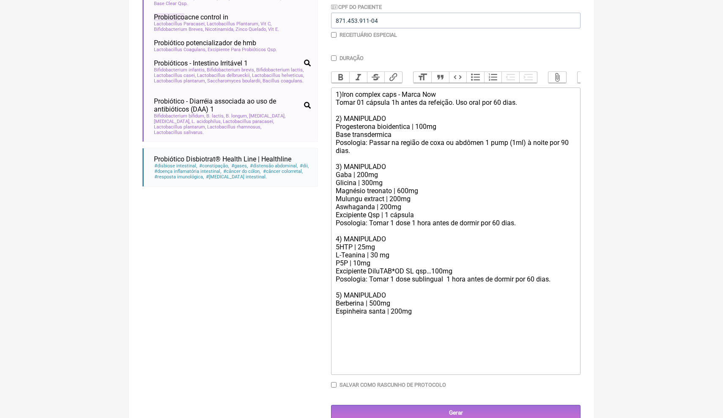
click at [344, 332] on div at bounding box center [456, 340] width 240 height 16
click at [344, 317] on div at bounding box center [456, 323] width 240 height 16
paste trix-editor "Posologia: Tomar 1 dose sublingual&nbsp; 1 hora antes de dormir por 60 dias."
click at [431, 210] on div "1)Iron complex caps - Marca Now Tomar 01 cápsula 1h antes da refeição. Uso oral…" at bounding box center [456, 171] width 240 height 161
click at [439, 239] on div "1)Iron complex caps - Marca Now Tomar 01 cápsula 1h antes da refeição. Uso oral…" at bounding box center [456, 171] width 240 height 161
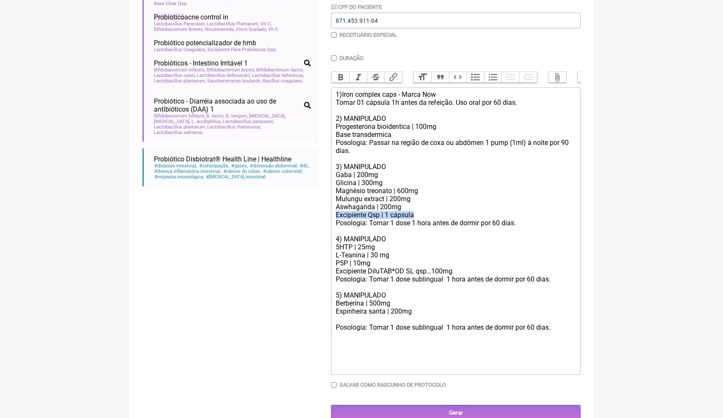
drag, startPoint x: 421, startPoint y: 207, endPoint x: 336, endPoint y: 206, distance: 84.6
click at [336, 207] on div "1)Iron complex caps - Marca Now Tomar 01 cápsula 1h antes da refeição. Uso oral…" at bounding box center [456, 171] width 240 height 161
copy div "Excipiente Qsp | 1 cápsula"
click at [356, 315] on div "Posologia: Tomar 1 dose sublingual 1 hora antes de dormir por 60 dias." at bounding box center [456, 323] width 240 height 16
paste trix-editor "Excipiente Qsp | 1 cápsula"
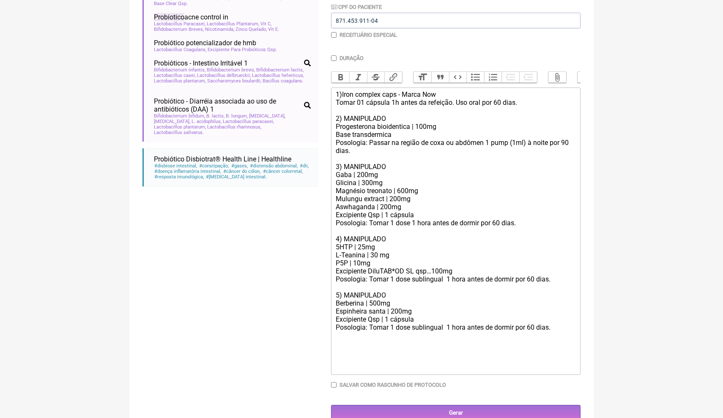
click at [368, 332] on div at bounding box center [456, 340] width 240 height 16
drag, startPoint x: 558, startPoint y: 313, endPoint x: 412, endPoint y: 316, distance: 145.9
click at [412, 316] on div "Excipiente Qsp | 1 cápsula Posologia: Tomar 1 dose sublingual 1 hora antes de d…" at bounding box center [456, 323] width 240 height 16
click at [446, 315] on div "Excipiente Qsp | 1 cápsula Posologia: Tomar 1 dose com o almoço." at bounding box center [456, 323] width 240 height 16
click at [463, 315] on div "Excipiente Qsp | 1 cápsula Posologia: Tomar 1 dose com o almoço." at bounding box center [456, 323] width 240 height 16
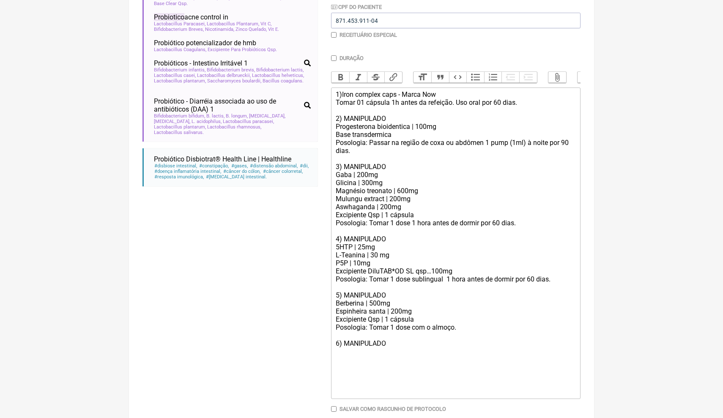
paste trix-editor "Casearia sylvestris (Guaçatonga)________ 40%</div><div>Maytenus ilicifolia (Esp…"
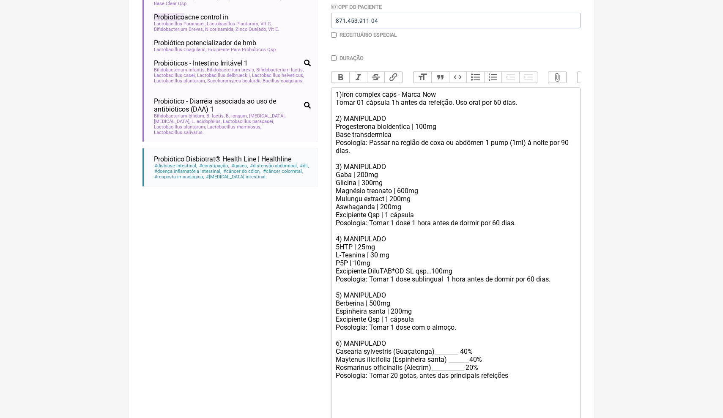
drag, startPoint x: 417, startPoint y: 300, endPoint x: 336, endPoint y: 300, distance: 81.6
click at [336, 307] on div "Espinheira santa | 200mg" at bounding box center [456, 311] width 240 height 8
type trix-editor "<div>1)Iron complex caps - Marca Now<br>Tomar 01 cápsula 1h antes da refeição. …"
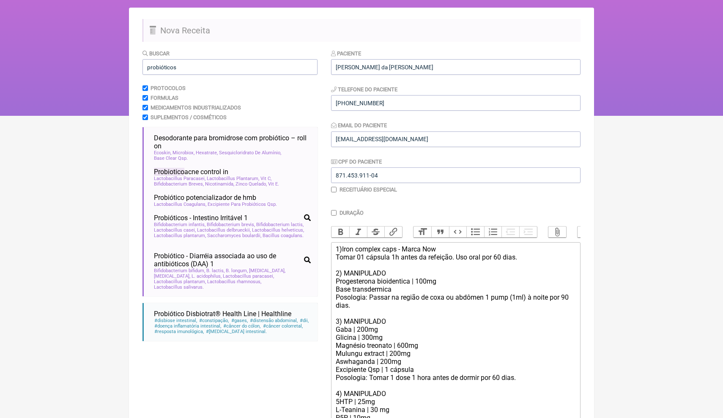
scroll to position [46, 0]
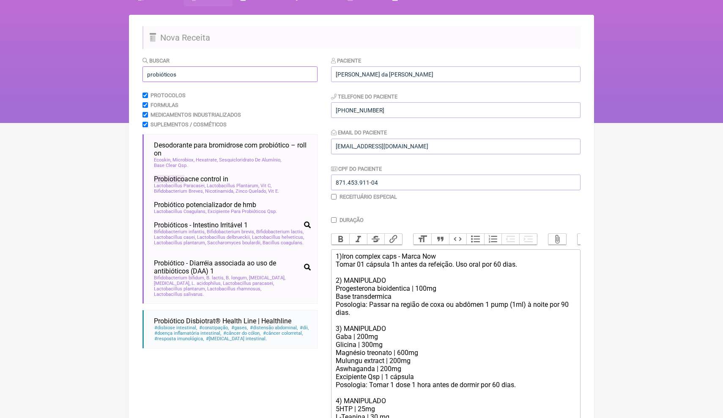
drag, startPoint x: 195, startPoint y: 74, endPoint x: 139, endPoint y: 74, distance: 55.4
click at [139, 74] on main "Nova Receita Buscar probióticos Protocolos Formulas Medicamentos Industrializad…" at bounding box center [361, 338] width 465 height 646
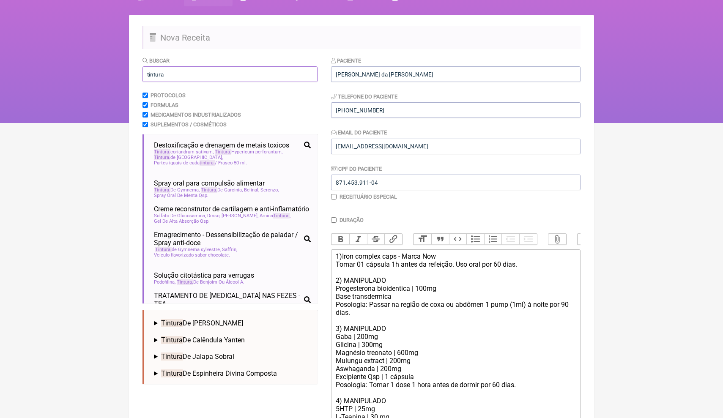
type input "tintura"
click at [206, 373] on span "Tintura De Espinheira Divina Composta" at bounding box center [219, 374] width 116 height 8
click at [198, 378] on li "Tintura | 0,25 ML/ML" at bounding box center [232, 383] width 157 height 11
click at [198, 382] on li "Tintura | 0,25 ML/ML" at bounding box center [232, 383] width 157 height 11
click at [633, 123] on html "FormulApp (Clínica Balance - Dra. Bruna Scalco) Sair Pacientes Receitas Protoco…" at bounding box center [361, 38] width 723 height 169
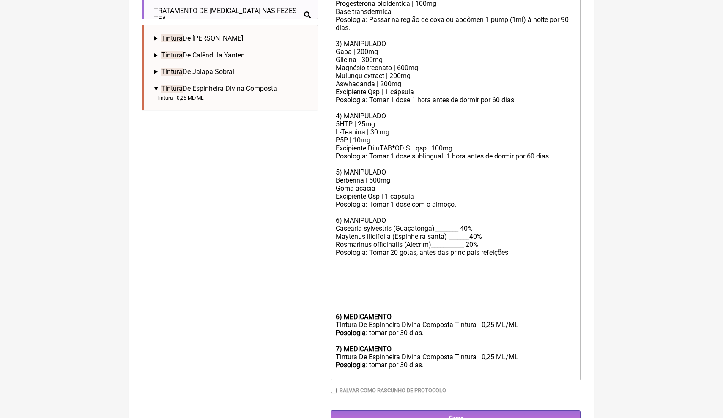
scroll to position [330, 0]
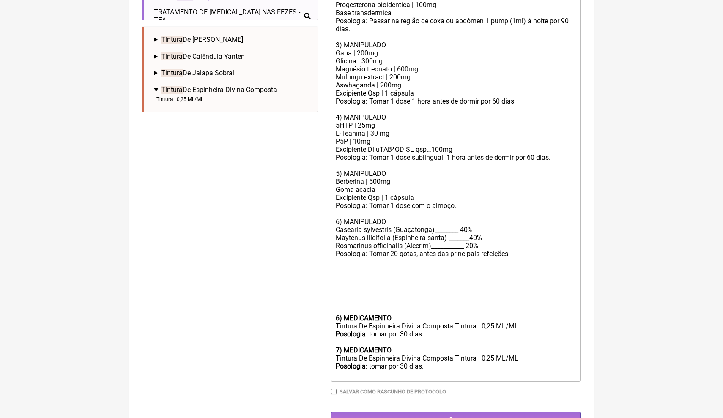
click at [429, 362] on div "Posologia : tomar por 30 dias." at bounding box center [456, 370] width 240 height 16
click at [434, 362] on div "Posologia : tomar por 30 dias." at bounding box center [456, 370] width 240 height 16
click at [397, 209] on div "Excipiente Qsp | 1 cápsula Posologia: Tomar 1 dose com o almoço. 6) MANIPULADO …" at bounding box center [456, 214] width 240 height 40
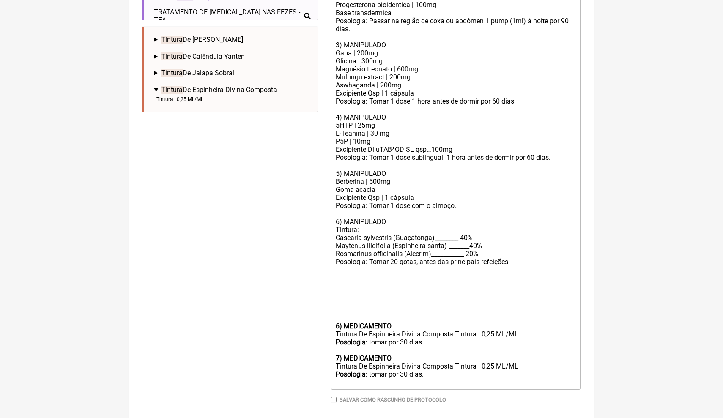
drag, startPoint x: 437, startPoint y: 355, endPoint x: 334, endPoint y: 307, distance: 113.3
click at [334, 307] on trix-editor "1)Iron complex caps - Marca Now Tomar 01 cápsula 1h antes da refeição. Uso oral…" at bounding box center [456, 178] width 250 height 424
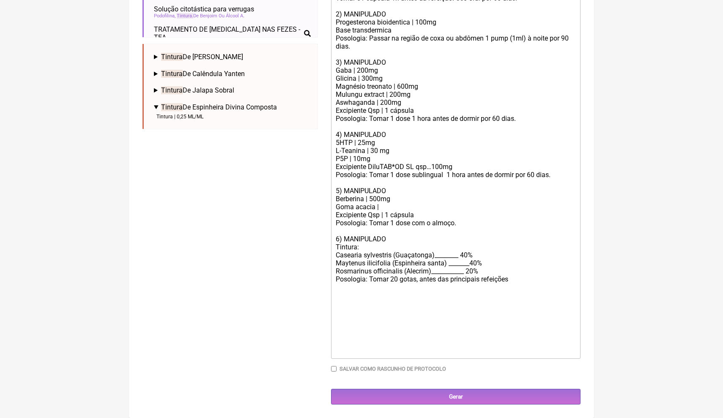
scroll to position [292, 0]
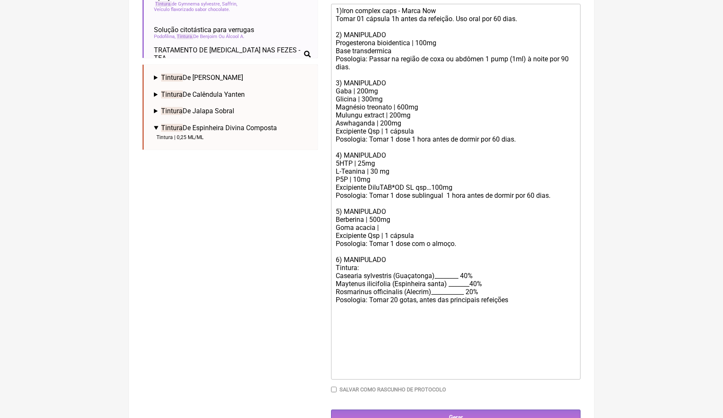
click at [520, 296] on div "Posologia: Tomar 20 gotas, antes das principais refeições" at bounding box center [456, 300] width 240 height 8
click at [570, 296] on div "Posologia: Tomar 20 gotas, antes das principais refeições durante 30 dias" at bounding box center [456, 300] width 240 height 8
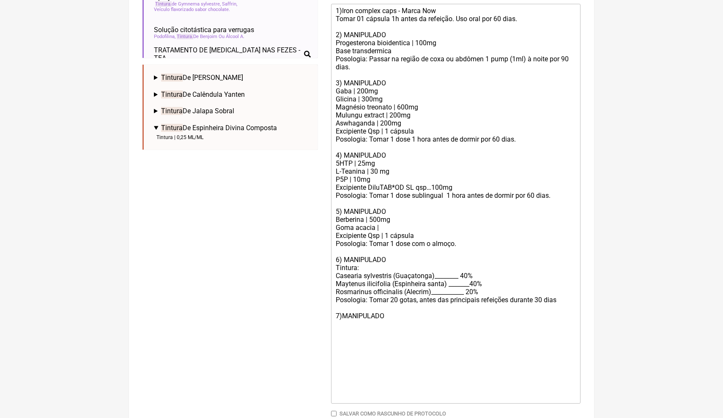
paste trix-editor "IBS Care 8 ___________50 a 100mg</div><div>Posologia: Tomar 1 dose 1x ao dia, a…"
drag, startPoint x: 435, startPoint y: 307, endPoint x: 418, endPoint y: 307, distance: 16.9
click at [418, 307] on div "Posologia: Tomar 20 gotas, antes das principais refeições durante 30 dias 7)MAN…" at bounding box center [456, 312] width 240 height 32
click at [498, 328] on div "Posologia: Tomar 1 dose 1x ao dia, antes de dormir" at bounding box center [456, 332] width 240 height 8
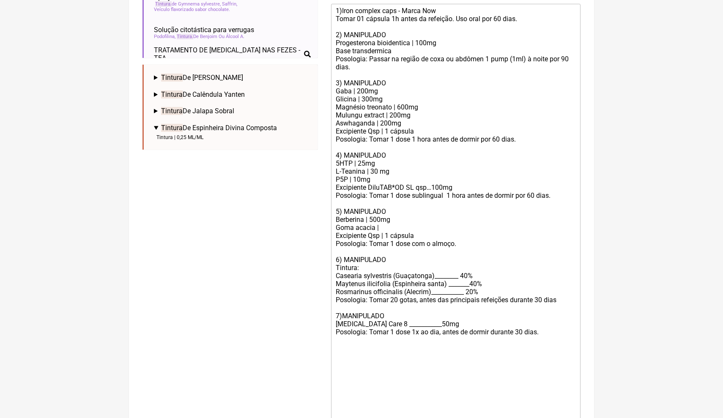
click at [365, 93] on div "1)Iron complex caps - Marca Now Tomar 01 cápsula 1h antes da refeição. Uso oral…" at bounding box center [456, 87] width 240 height 161
drag, startPoint x: 384, startPoint y: 214, endPoint x: 336, endPoint y: 218, distance: 48.8
click at [336, 224] on div "Goma acacia |" at bounding box center [456, 228] width 240 height 8
paste trix-editor "<div>1)Iron complex caps - Marca Now<br>Tomar 01 cápsula 1h antes da refeição. …"
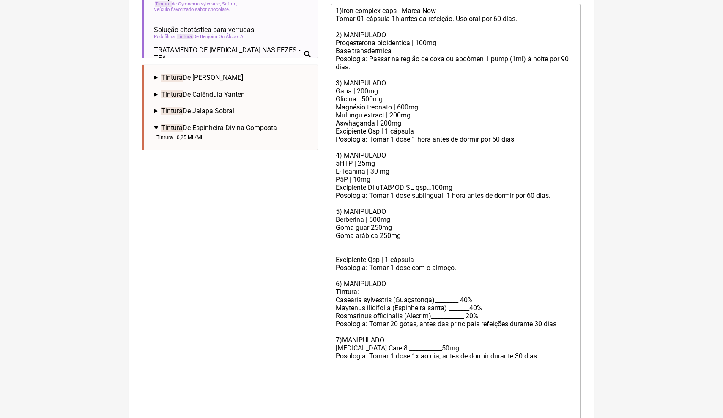
click at [337, 240] on div at bounding box center [456, 248] width 240 height 16
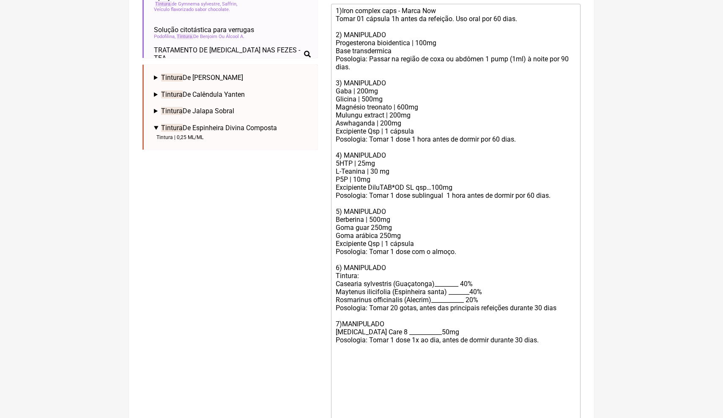
click at [466, 242] on div "Excipiente Qsp | 1 cápsula Posologia: Tomar 1 dose com o almoço. 6) MANIPULADO …" at bounding box center [456, 264] width 240 height 48
click at [466, 240] on div "Excipiente Qsp | 1 cápsula Posologia: Tomar 1 dose com o almoço. 6) MANIPULADO …" at bounding box center [456, 264] width 240 height 48
click at [496, 336] on div "Posologia: Tomar 1 dose 1x ao dia, antes de dormir durante 30 dias." at bounding box center [456, 340] width 240 height 8
click at [343, 306] on div "Posologia: Tomar 20 gotas, antes das principais refeições durante 30 dias 7)MAN…" at bounding box center [456, 320] width 240 height 32
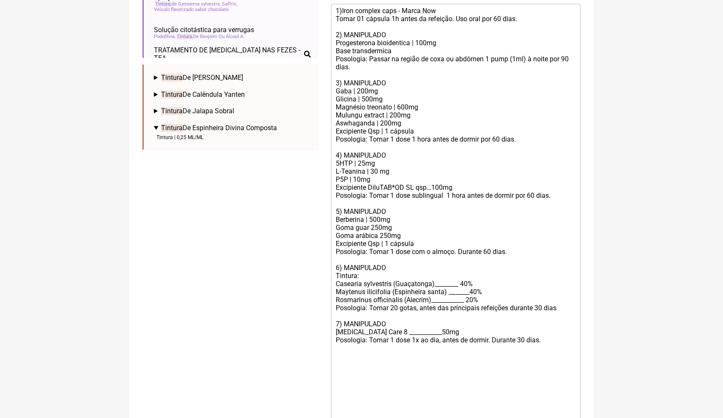
click at [578, 247] on trix-editor "1)Iron complex caps - Marca Now Tomar 01 cápsula 1h antes da refeição. Uso oral…" at bounding box center [456, 220] width 250 height 432
click at [341, 9] on div "1)Iron complex caps - Marca Now Tomar 01 cápsula 1h antes da refeição. Uso oral…" at bounding box center [456, 87] width 240 height 161
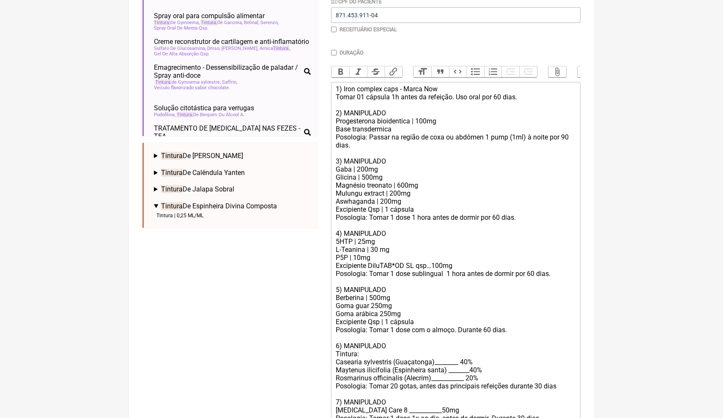
scroll to position [230, 0]
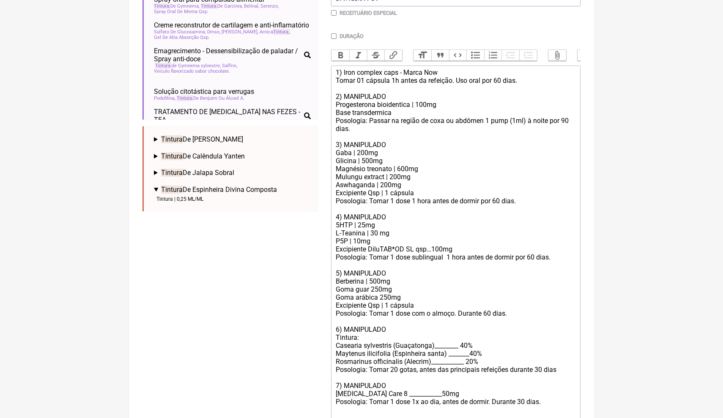
click at [551, 398] on div "Posologia: Tomar 1 dose 1x ao dia, antes de dormir. Durante 30 dias." at bounding box center [456, 402] width 240 height 8
type trix-editor "<div>1) Iron complex caps - Marca Now<br>Tomar 01 cápsula 1h antes da refeição.…"
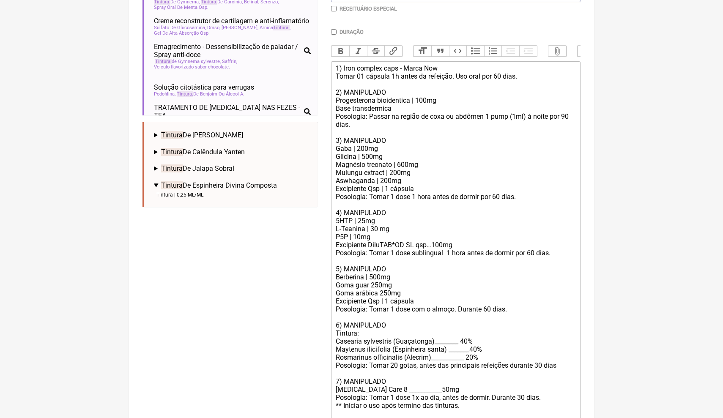
click at [538, 410] on div at bounding box center [456, 418] width 240 height 16
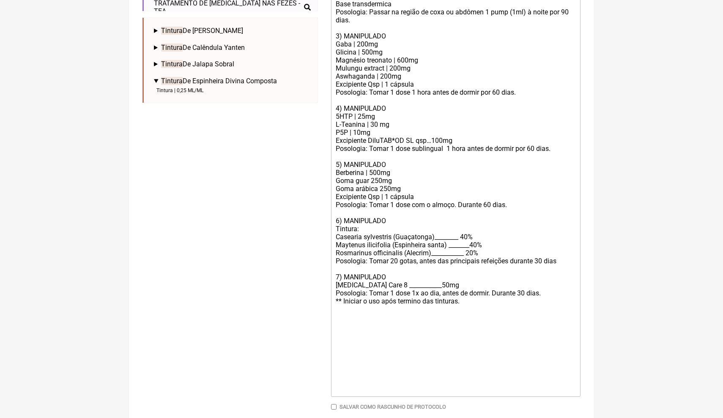
scroll to position [353, 0]
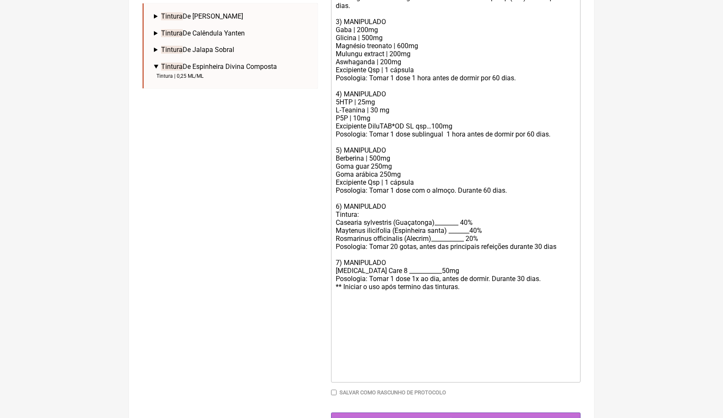
click at [367, 413] on input "Gerar" at bounding box center [456, 421] width 250 height 16
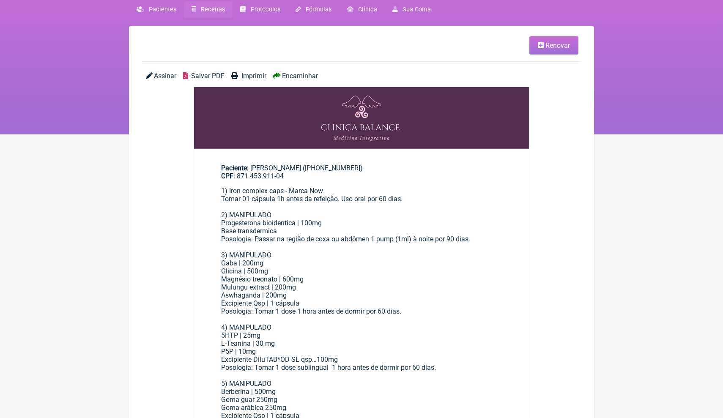
scroll to position [33, 0]
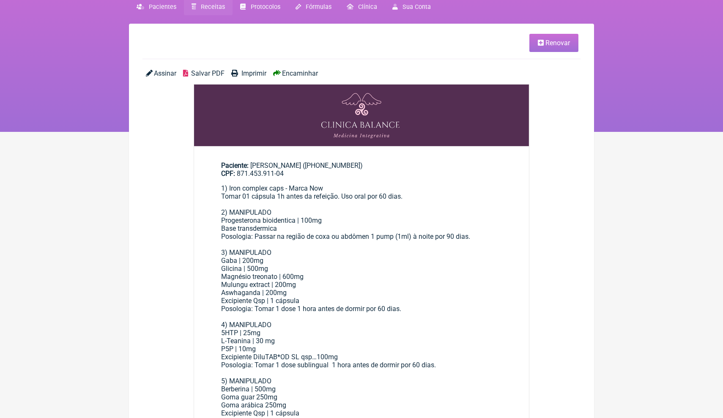
scroll to position [-4, 0]
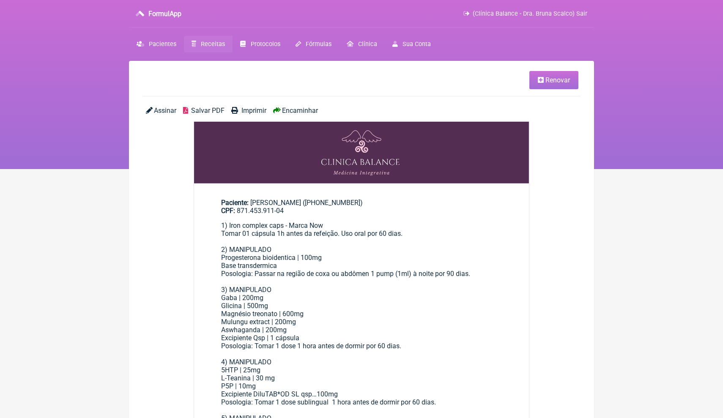
click at [204, 115] on span "Salvar PDF" at bounding box center [207, 111] width 33 height 8
